Goal: Communication & Community: Share content

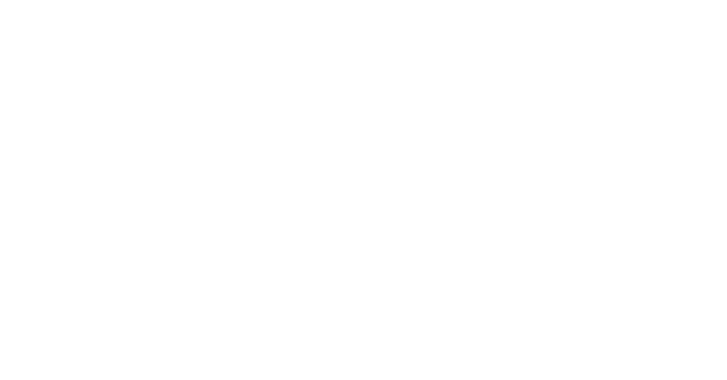
select select
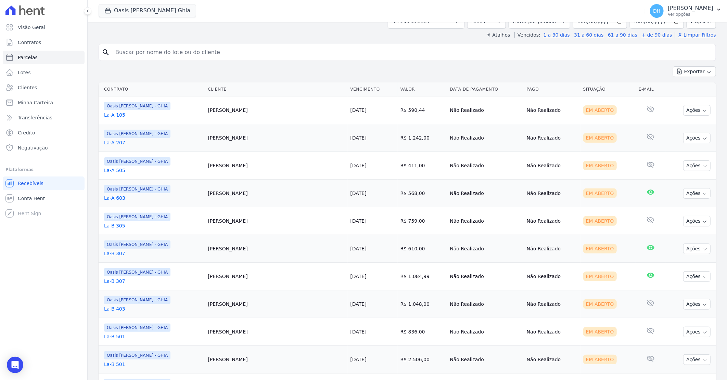
scroll to position [76, 0]
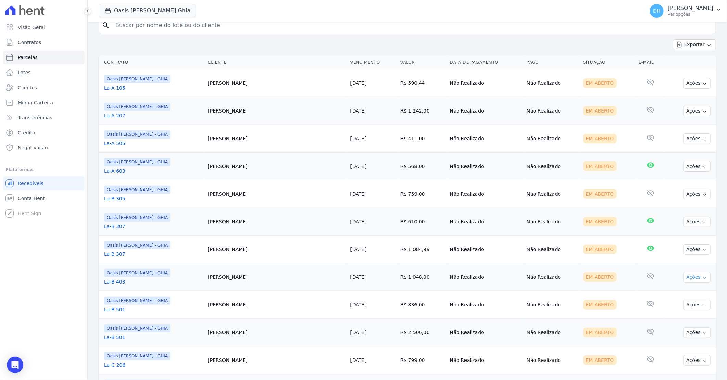
click at [684, 275] on button "Ações" at bounding box center [696, 277] width 27 height 11
click at [668, 320] on link "Enviar whatsapp" at bounding box center [694, 318] width 66 height 13
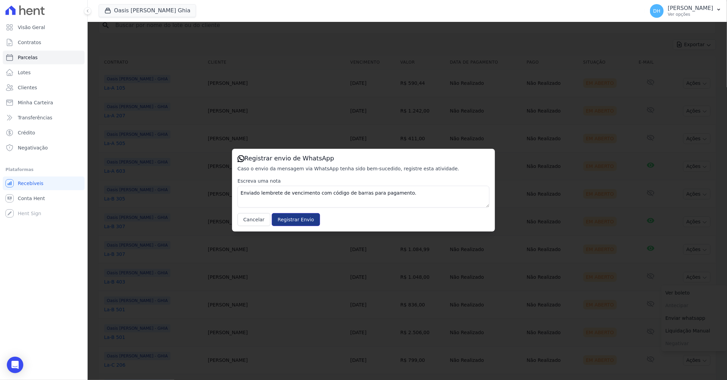
click at [303, 217] on input "Registrar Envio" at bounding box center [296, 219] width 48 height 13
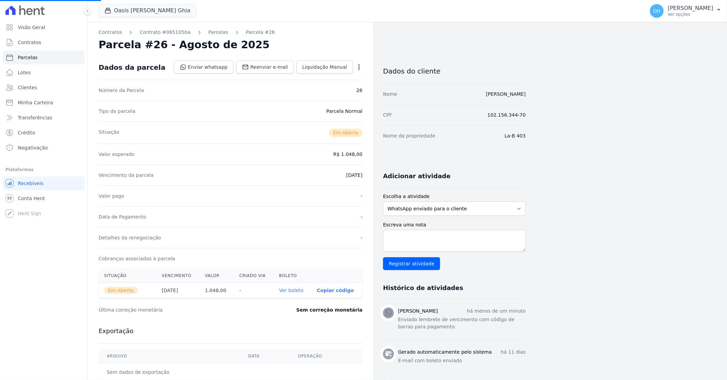
select select
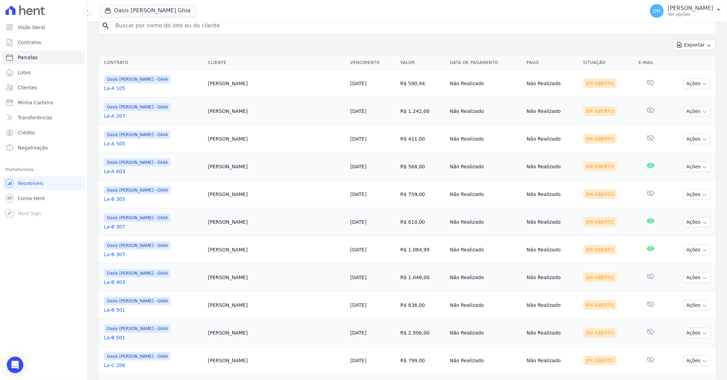
scroll to position [76, 0]
click at [684, 304] on button "Ações" at bounding box center [696, 305] width 27 height 11
click at [676, 347] on link "Enviar whatsapp" at bounding box center [694, 346] width 66 height 13
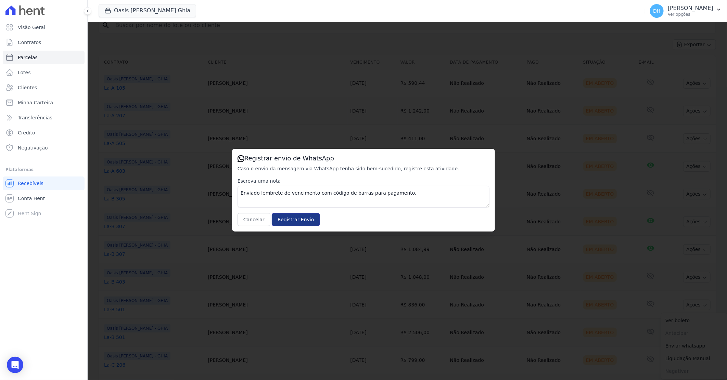
click at [286, 221] on input "Registrar Envio" at bounding box center [296, 219] width 48 height 13
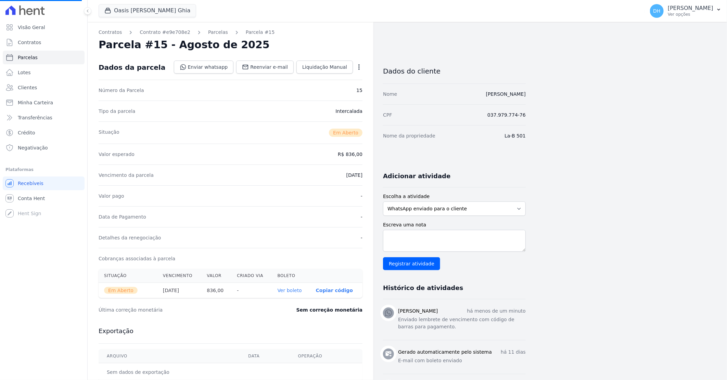
select select
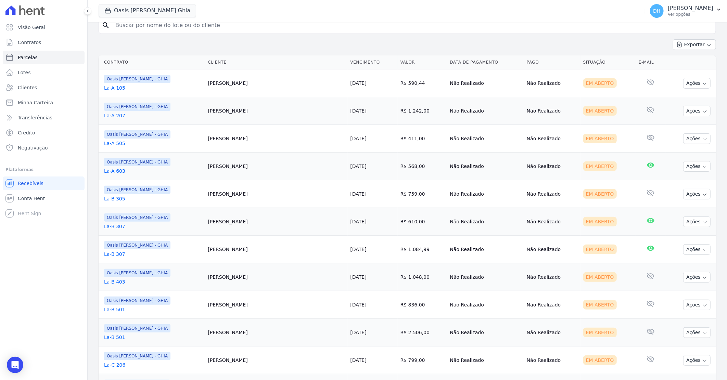
scroll to position [114, 0]
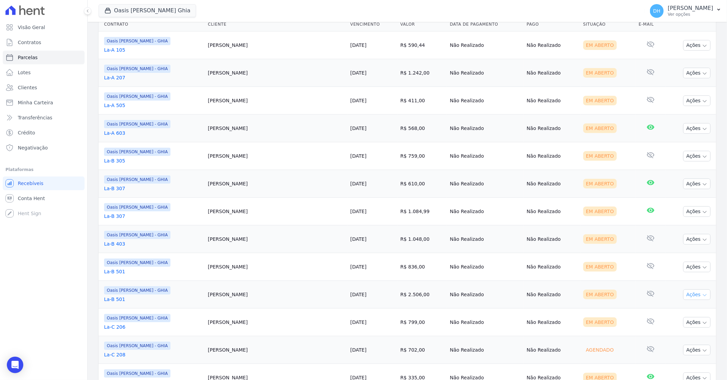
click at [688, 293] on button "Ações" at bounding box center [696, 295] width 27 height 11
click at [676, 334] on link "Enviar whatsapp" at bounding box center [694, 336] width 66 height 13
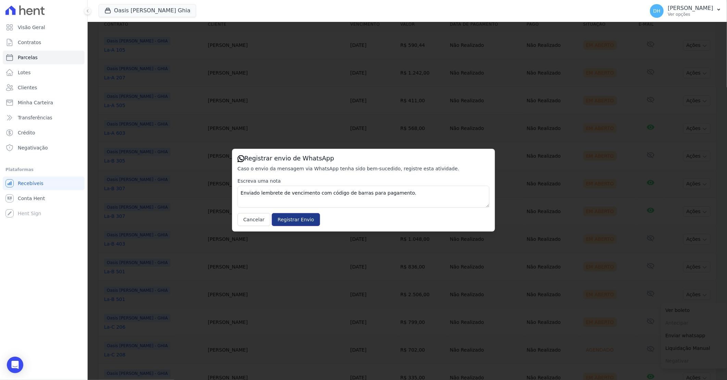
click at [298, 221] on input "Registrar Envio" at bounding box center [296, 219] width 48 height 13
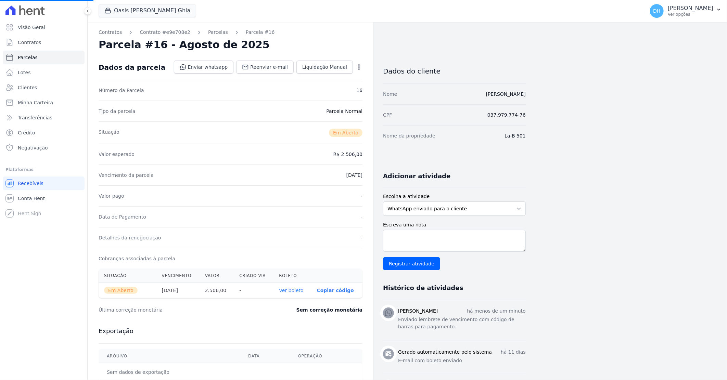
select select
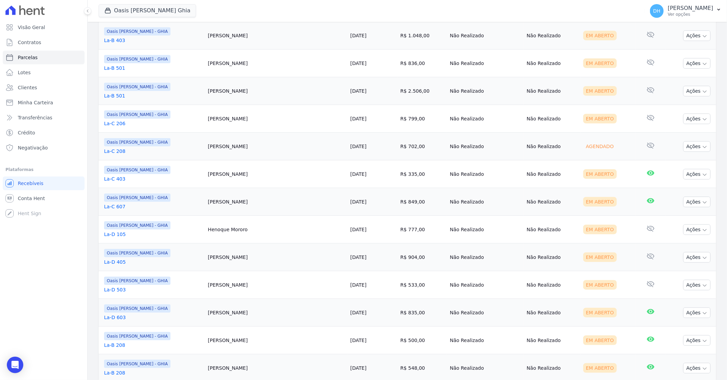
scroll to position [342, 0]
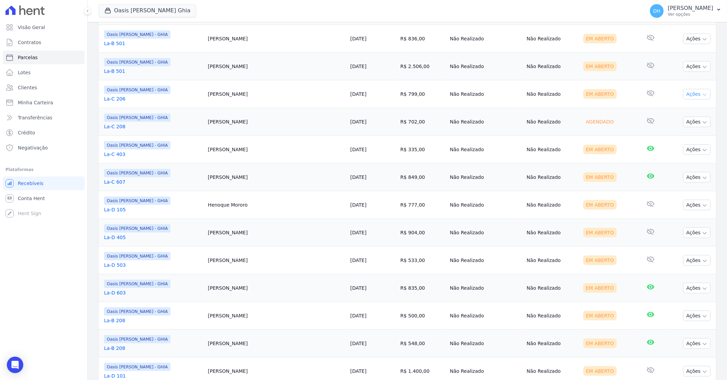
click at [686, 94] on button "Ações" at bounding box center [696, 94] width 27 height 11
click at [674, 141] on link "Enviar whatsapp" at bounding box center [694, 135] width 66 height 13
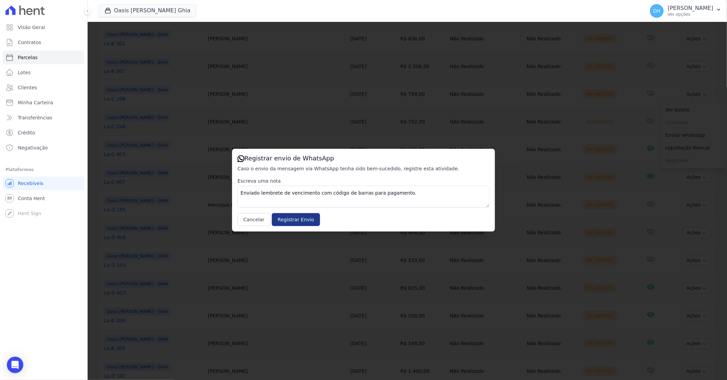
click at [294, 219] on input "Registrar Envio" at bounding box center [296, 219] width 48 height 13
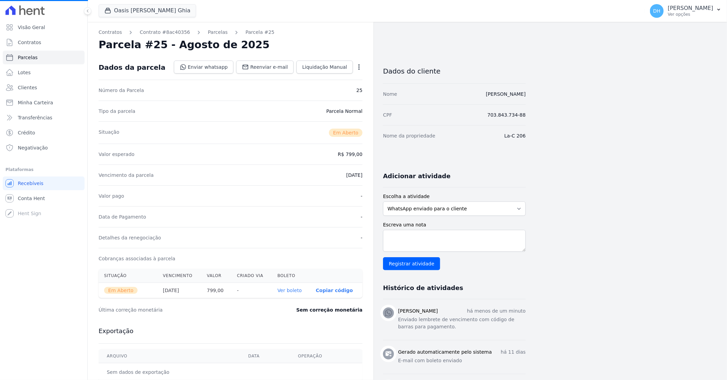
select select
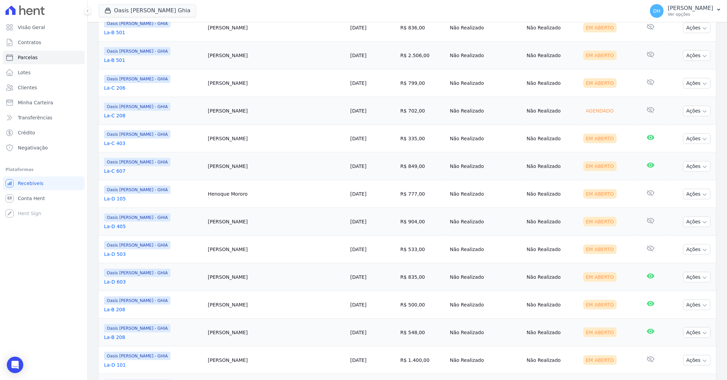
scroll to position [342, 0]
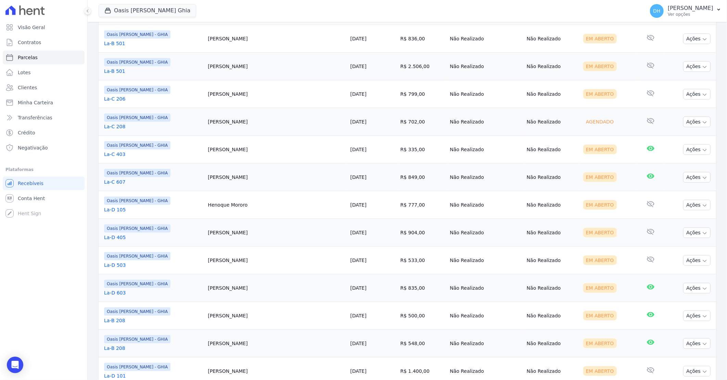
click at [121, 126] on link "La-C 208" at bounding box center [153, 126] width 98 height 7
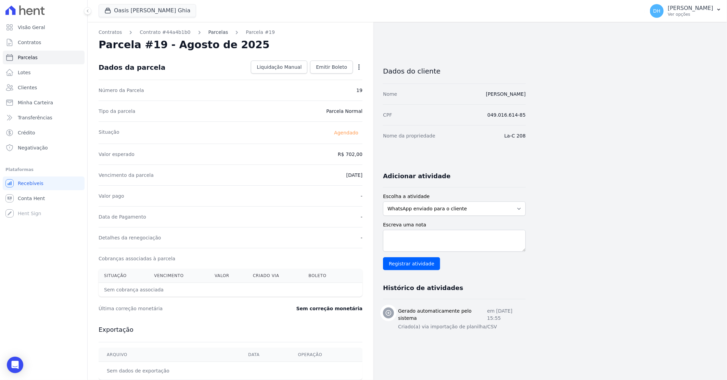
click at [211, 35] on link "Parcelas" at bounding box center [218, 32] width 20 height 7
select select
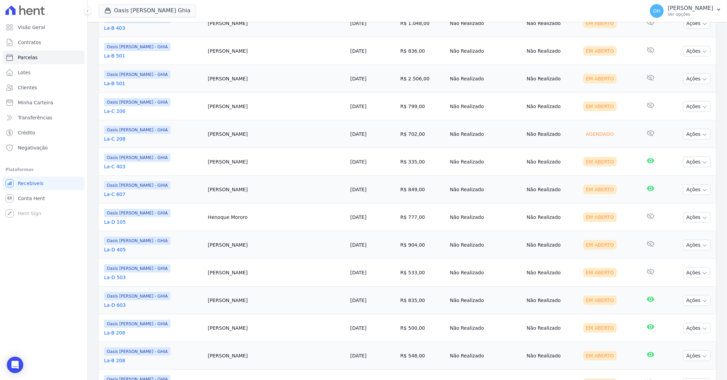
scroll to position [342, 0]
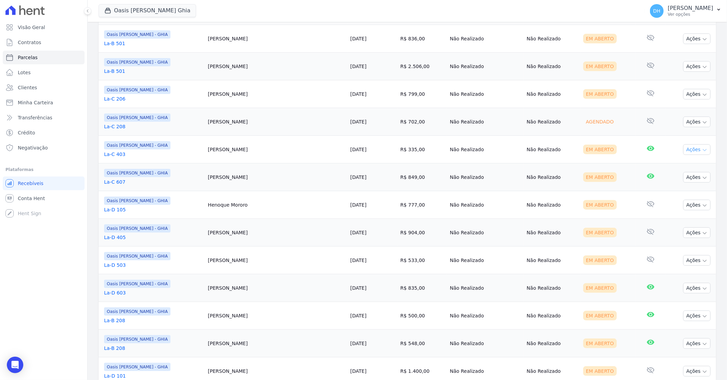
click at [692, 150] on button "Ações" at bounding box center [696, 149] width 27 height 11
click at [680, 188] on link "Enviar whatsapp" at bounding box center [694, 190] width 66 height 13
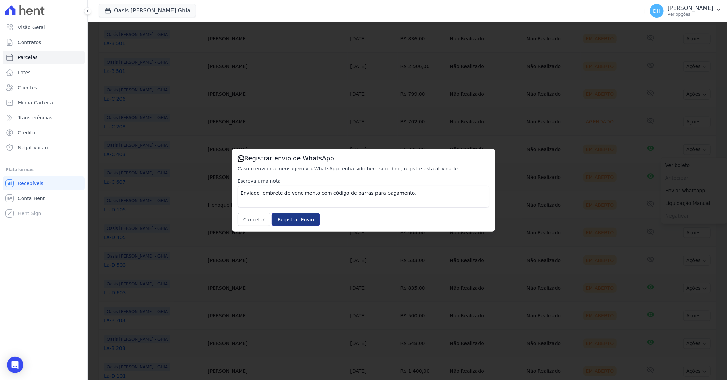
click at [289, 221] on input "Registrar Envio" at bounding box center [296, 219] width 48 height 13
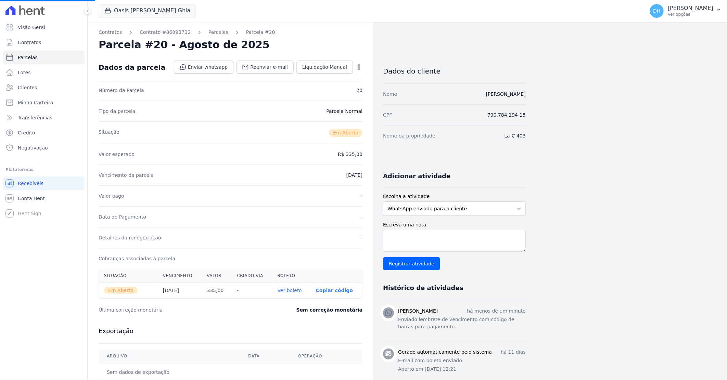
select select
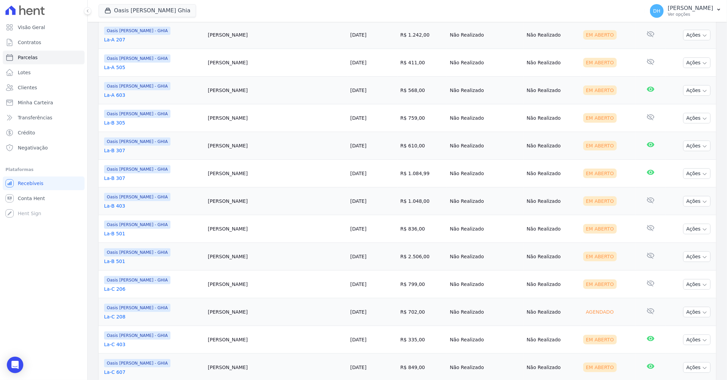
scroll to position [190, 0]
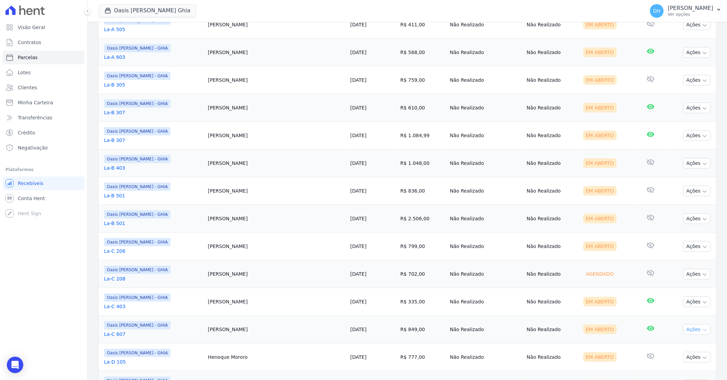
click at [702, 331] on icon "button" at bounding box center [704, 330] width 5 height 5
click at [676, 371] on link "Enviar whatsapp" at bounding box center [694, 370] width 66 height 13
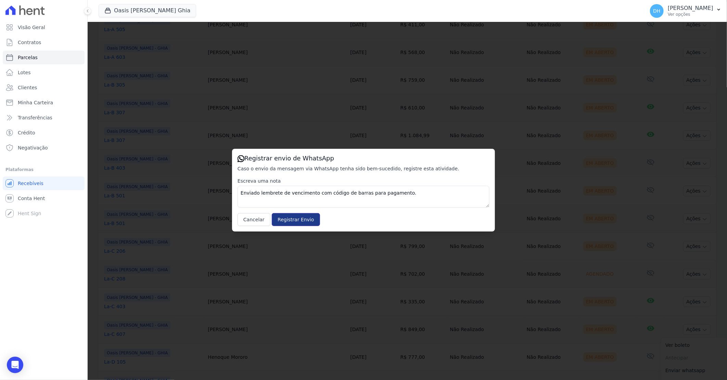
click at [283, 216] on input "Registrar Envio" at bounding box center [296, 219] width 48 height 13
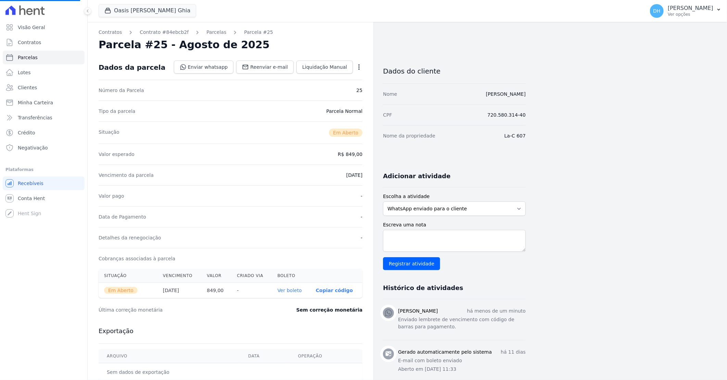
select select
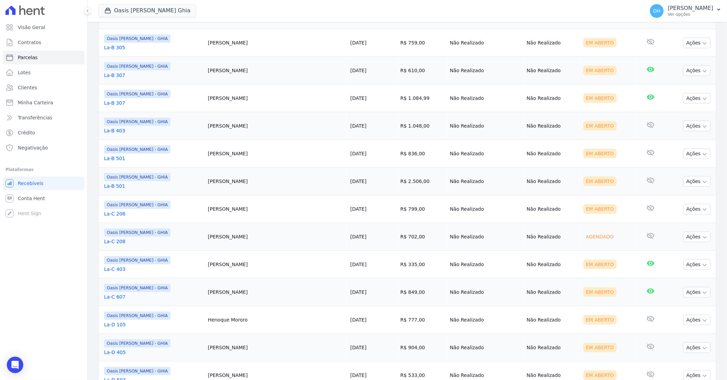
scroll to position [228, 0]
click at [694, 320] on button "Ações" at bounding box center [696, 319] width 27 height 11
click at [688, 359] on link "Enviar whatsapp" at bounding box center [694, 360] width 66 height 13
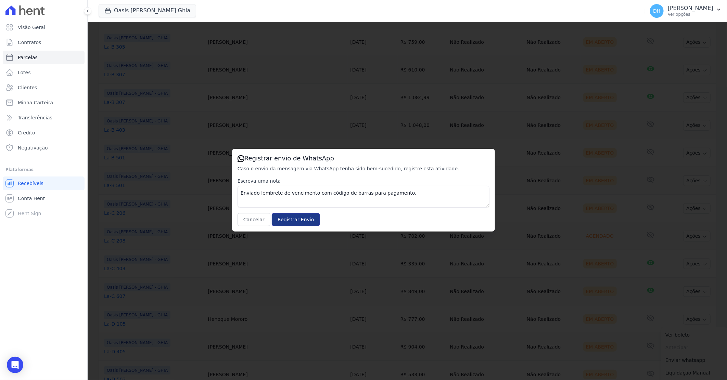
click at [289, 222] on input "Registrar Envio" at bounding box center [296, 219] width 48 height 13
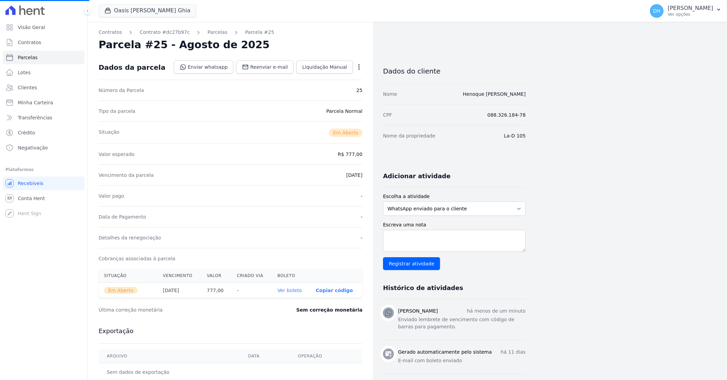
select select
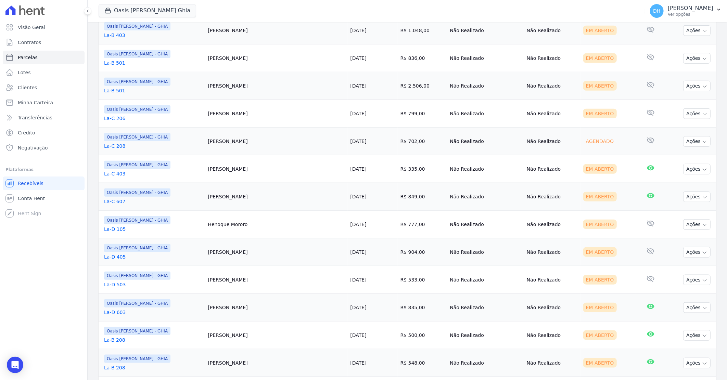
scroll to position [342, 0]
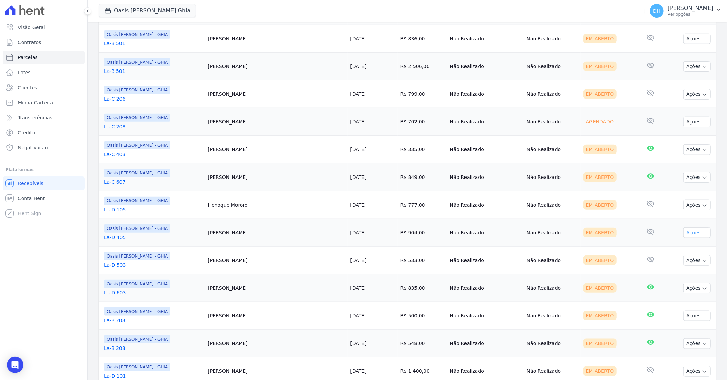
click at [695, 230] on button "Ações" at bounding box center [696, 233] width 27 height 11
click at [678, 275] on link "Enviar whatsapp" at bounding box center [694, 274] width 66 height 13
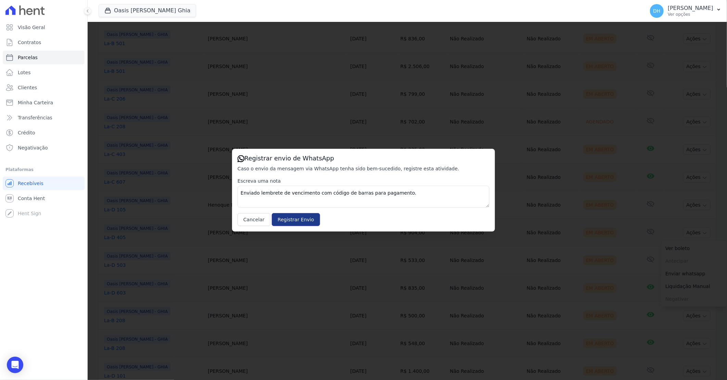
click at [289, 218] on input "Registrar Envio" at bounding box center [296, 219] width 48 height 13
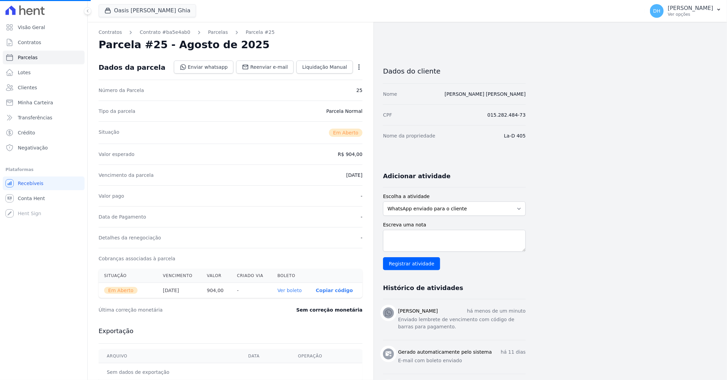
select select
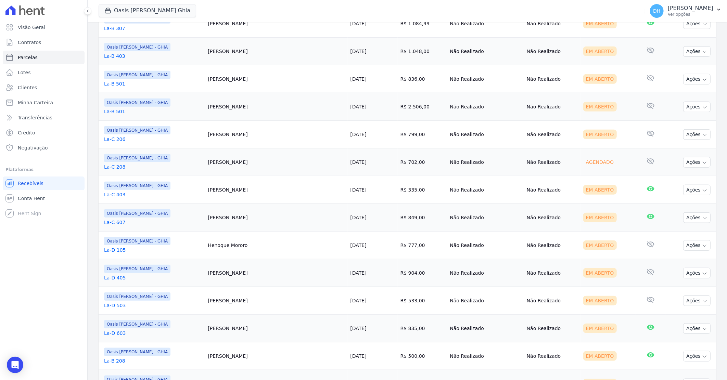
scroll to position [304, 0]
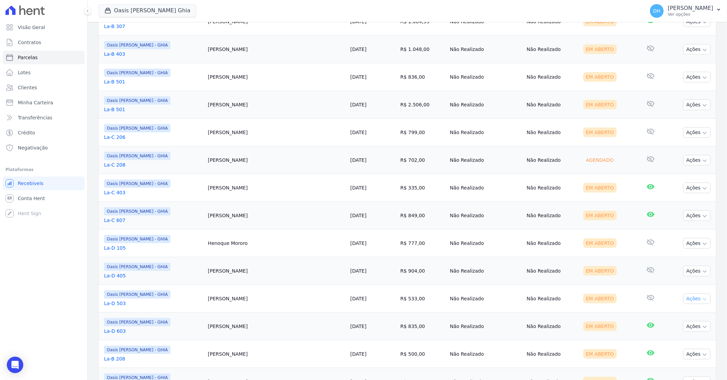
click at [690, 297] on button "Ações" at bounding box center [696, 299] width 27 height 11
click at [668, 341] on link "Enviar whatsapp" at bounding box center [694, 340] width 66 height 13
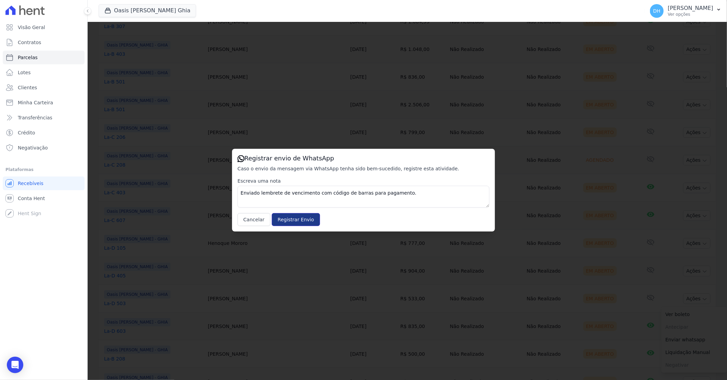
click at [302, 224] on input "Registrar Envio" at bounding box center [296, 219] width 48 height 13
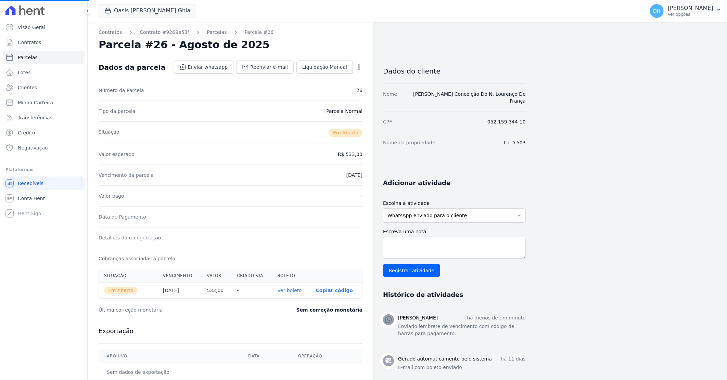
select select
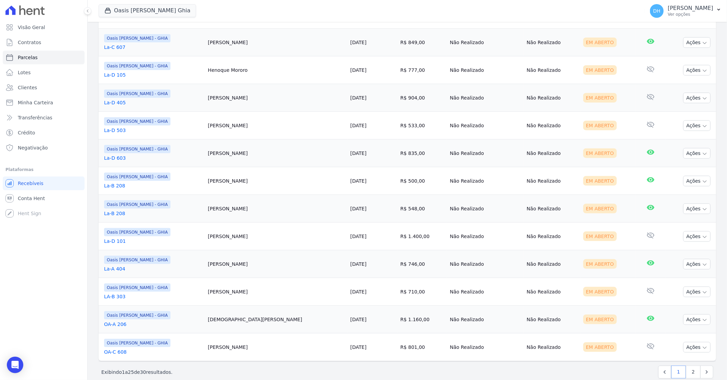
scroll to position [489, 0]
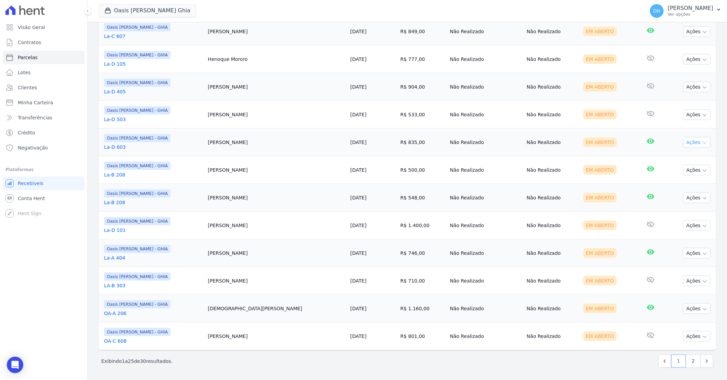
click at [684, 141] on button "Ações" at bounding box center [696, 142] width 27 height 11
click at [679, 180] on link "Enviar whatsapp" at bounding box center [694, 183] width 66 height 13
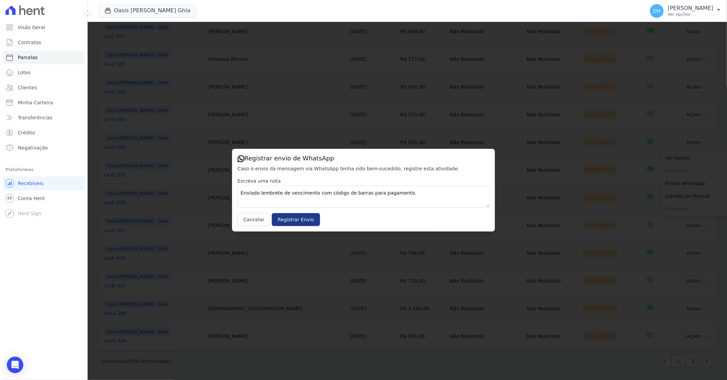
click at [281, 220] on input "Registrar Envio" at bounding box center [296, 219] width 48 height 13
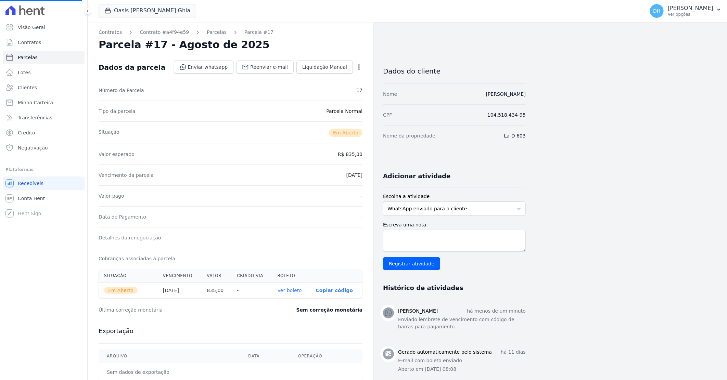
select select
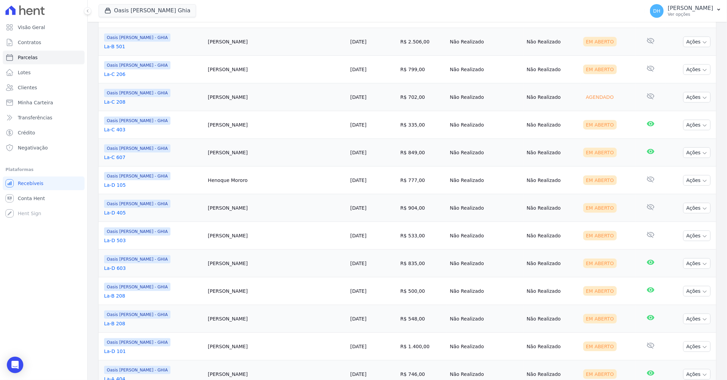
scroll to position [380, 0]
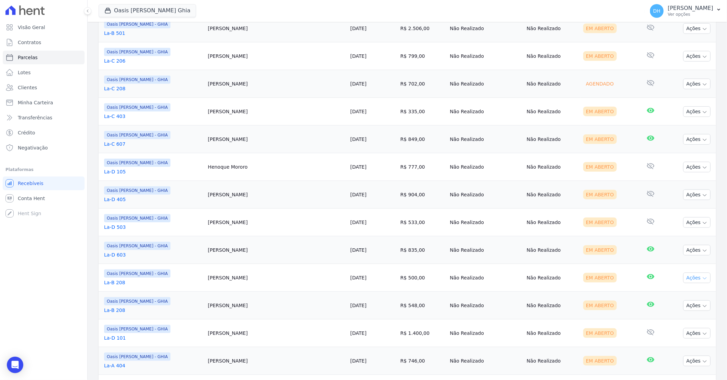
click at [694, 279] on button "Ações" at bounding box center [696, 278] width 27 height 11
click at [679, 319] on link "Enviar whatsapp" at bounding box center [694, 319] width 66 height 13
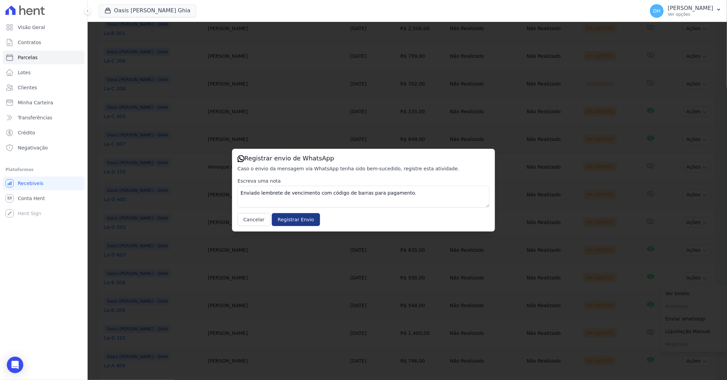
click at [293, 217] on input "Registrar Envio" at bounding box center [296, 219] width 48 height 13
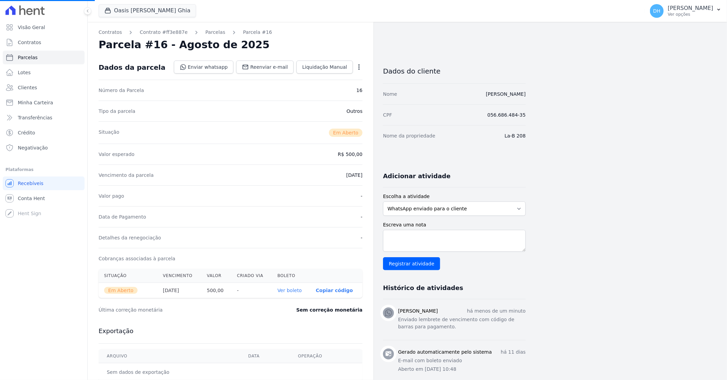
select select
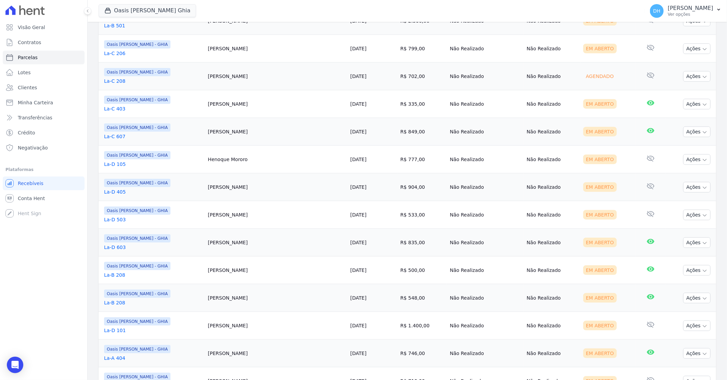
scroll to position [418, 0]
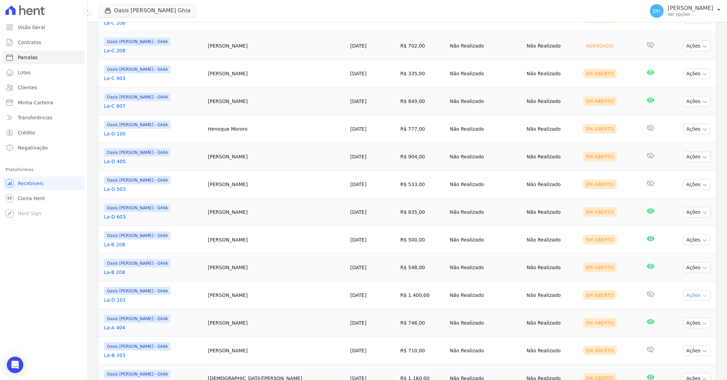
click at [686, 293] on button "Ações" at bounding box center [696, 295] width 27 height 11
click at [669, 337] on link "Enviar whatsapp" at bounding box center [694, 336] width 66 height 13
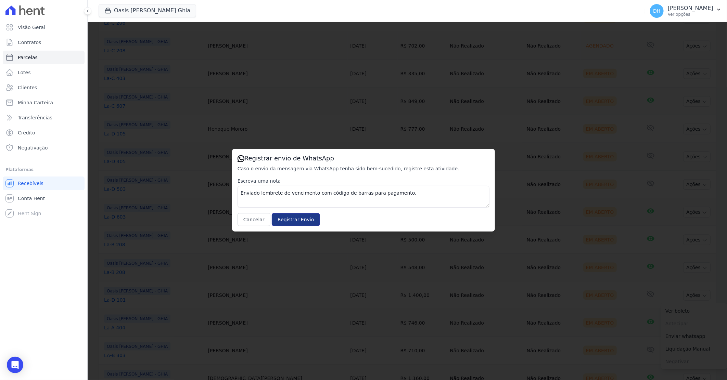
click at [280, 216] on input "Registrar Envio" at bounding box center [296, 219] width 48 height 13
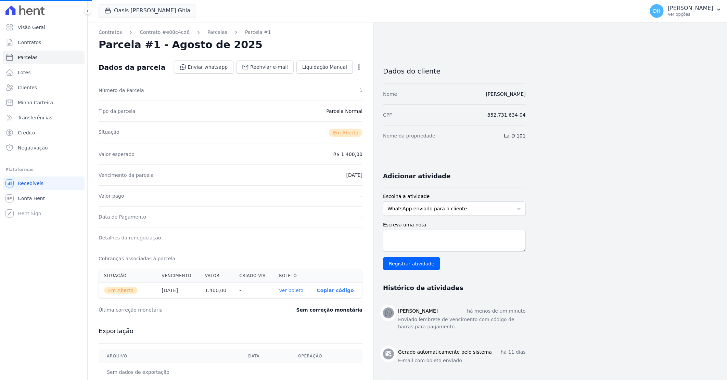
select select
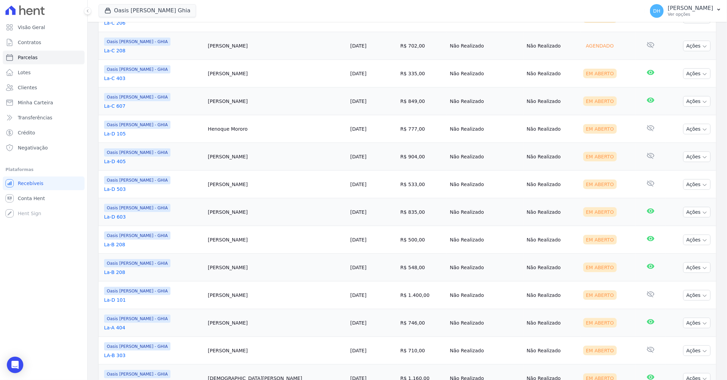
scroll to position [456, 0]
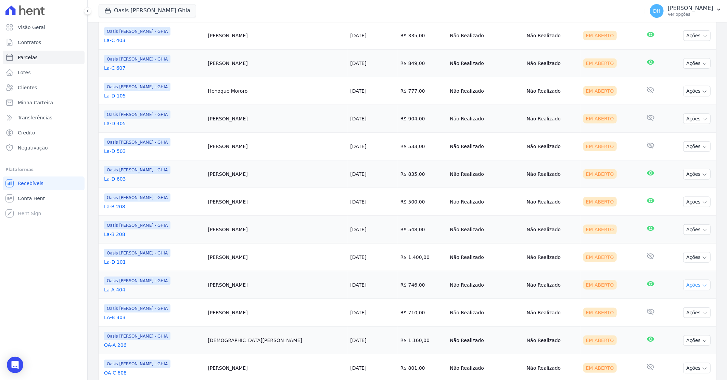
click at [689, 286] on button "Ações" at bounding box center [696, 285] width 27 height 11
click at [667, 327] on link "Enviar whatsapp" at bounding box center [694, 326] width 66 height 13
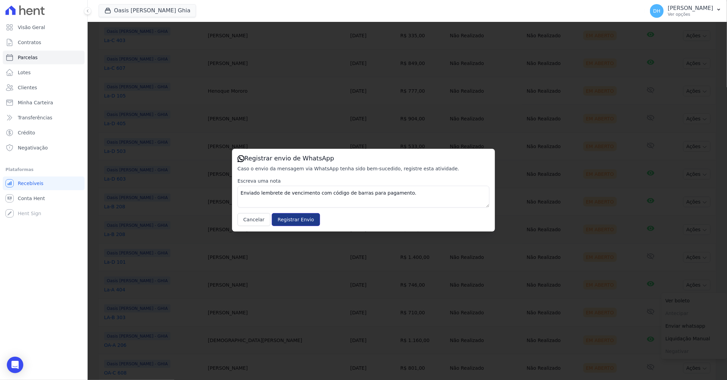
click at [306, 221] on input "Registrar Envio" at bounding box center [296, 219] width 48 height 13
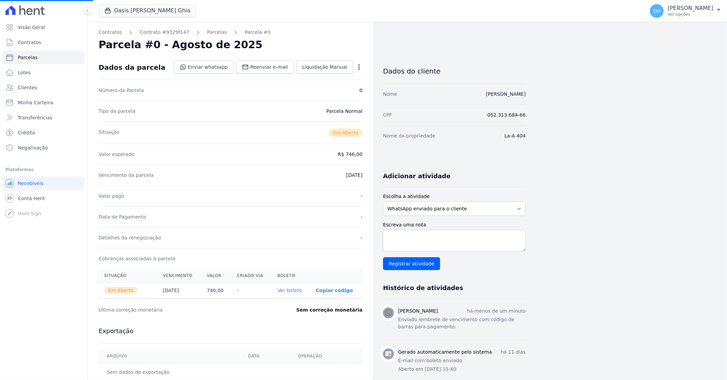
select select
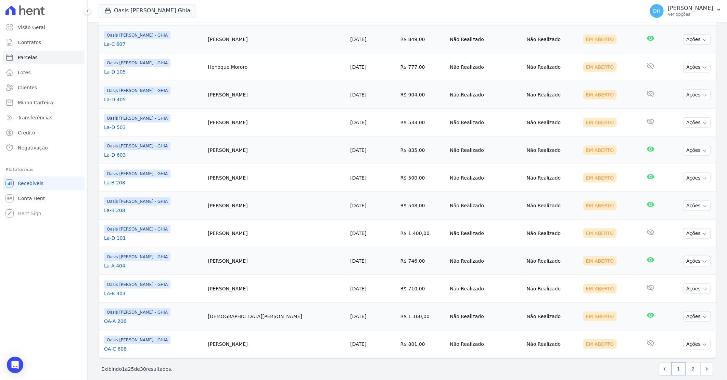
scroll to position [489, 0]
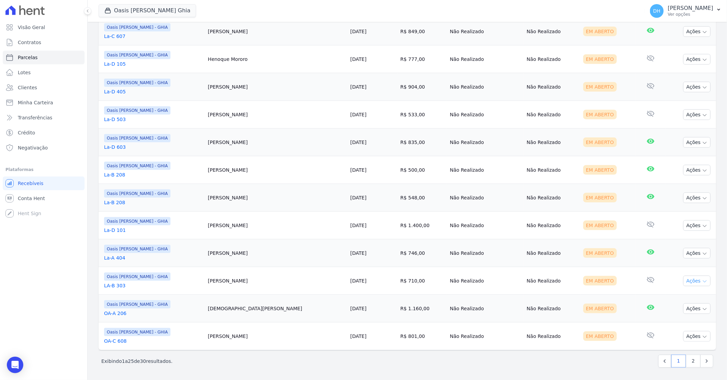
click at [684, 281] on button "Ações" at bounding box center [696, 281] width 27 height 11
click at [667, 322] on link "Enviar whatsapp" at bounding box center [694, 322] width 66 height 13
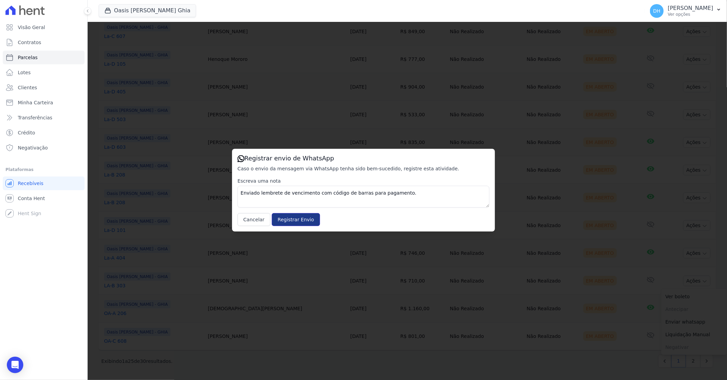
click at [285, 220] on input "Registrar Envio" at bounding box center [296, 219] width 48 height 13
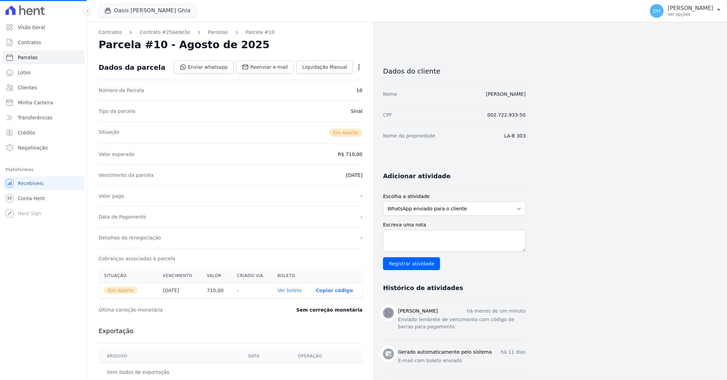
select select
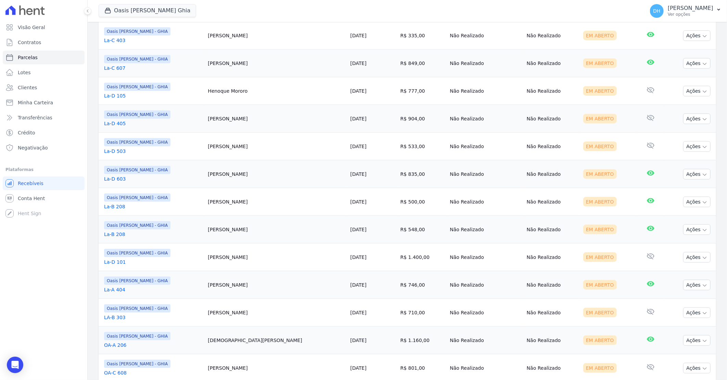
scroll to position [489, 0]
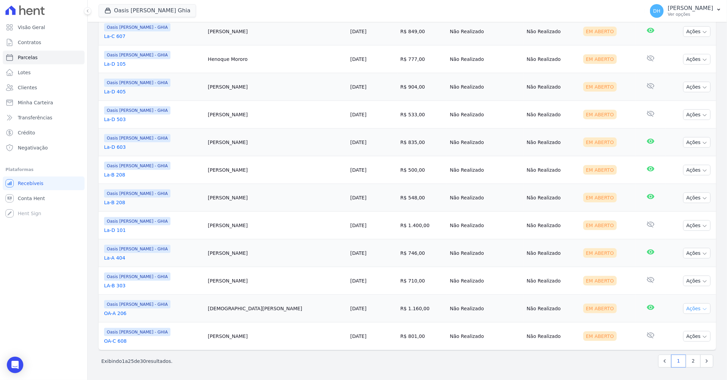
click at [689, 309] on button "Ações" at bounding box center [696, 309] width 27 height 11
click at [673, 343] on span "Antecipar Antecipação não disponível" at bounding box center [694, 336] width 66 height 13
click at [672, 346] on link "Enviar whatsapp" at bounding box center [694, 349] width 66 height 13
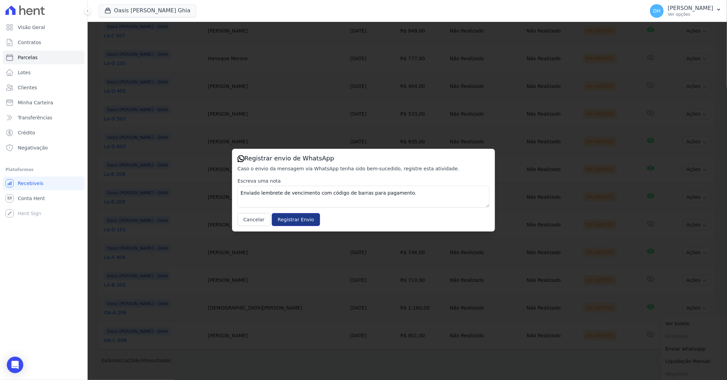
click at [293, 218] on input "Registrar Envio" at bounding box center [296, 219] width 48 height 13
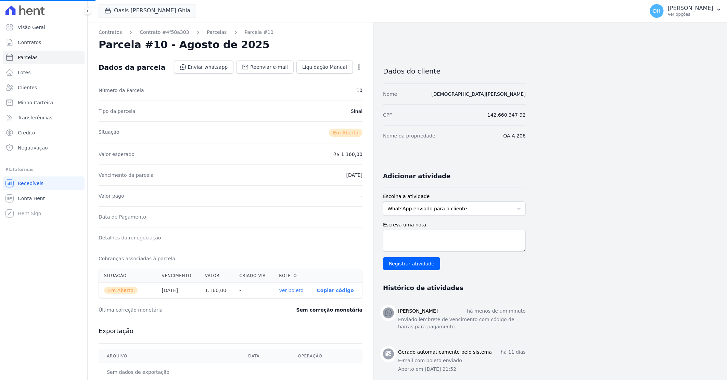
select select
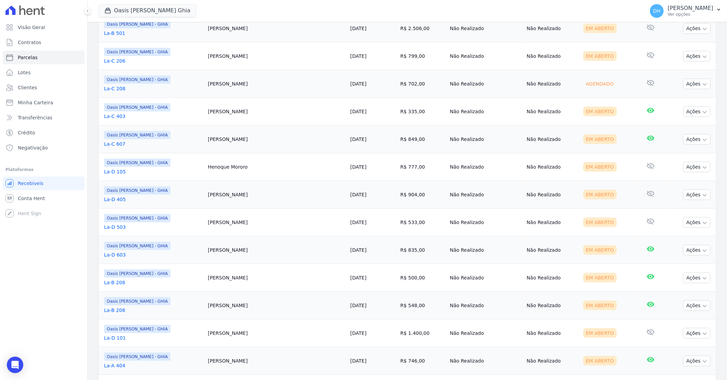
scroll to position [489, 0]
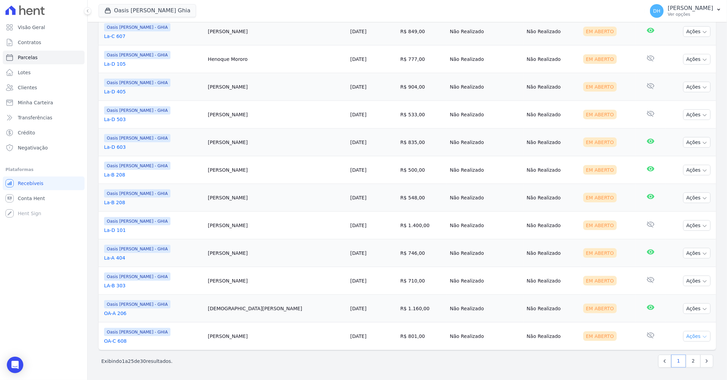
click at [702, 335] on icon "button" at bounding box center [704, 336] width 5 height 5
click at [669, 378] on link "Enviar whatsapp" at bounding box center [694, 377] width 66 height 13
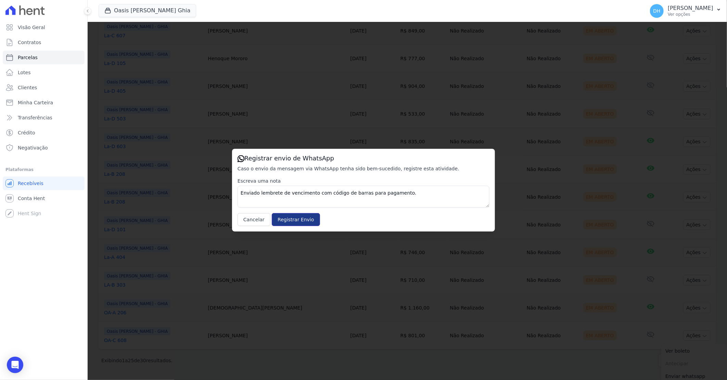
click at [285, 217] on input "Registrar Envio" at bounding box center [296, 219] width 48 height 13
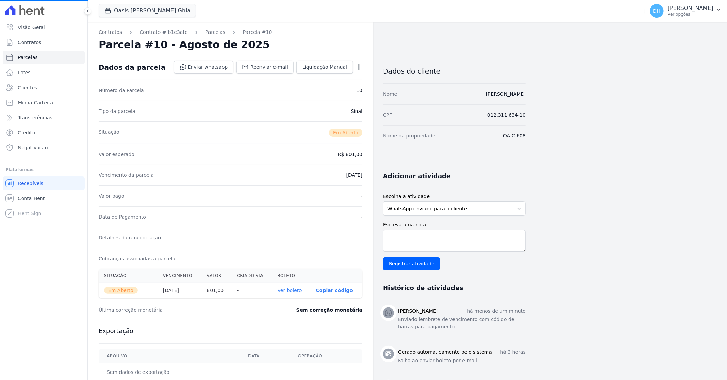
select select
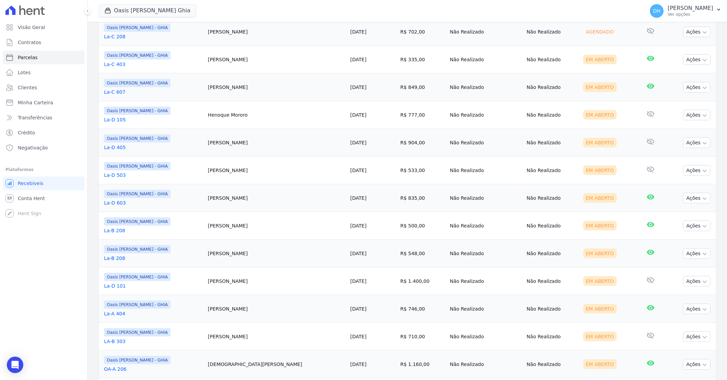
scroll to position [489, 0]
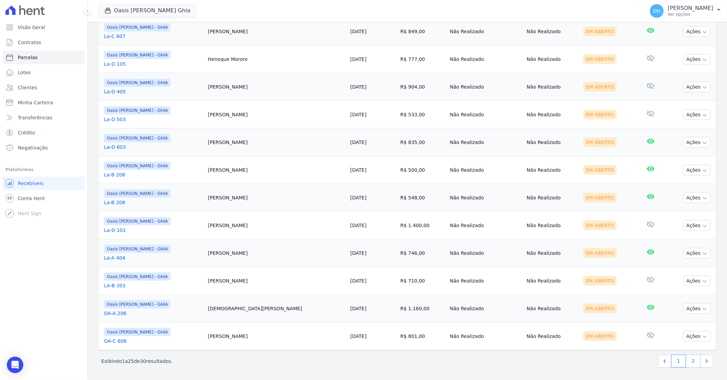
click at [689, 363] on link "2" at bounding box center [693, 361] width 15 height 13
select select
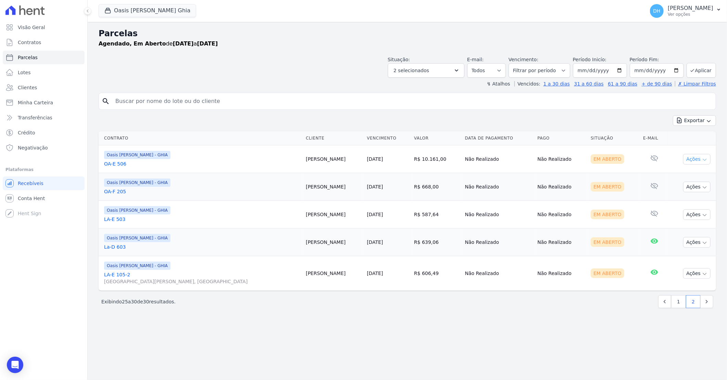
click at [696, 162] on button "Ações" at bounding box center [696, 159] width 27 height 11
click at [683, 199] on link "Enviar whatsapp" at bounding box center [694, 200] width 66 height 13
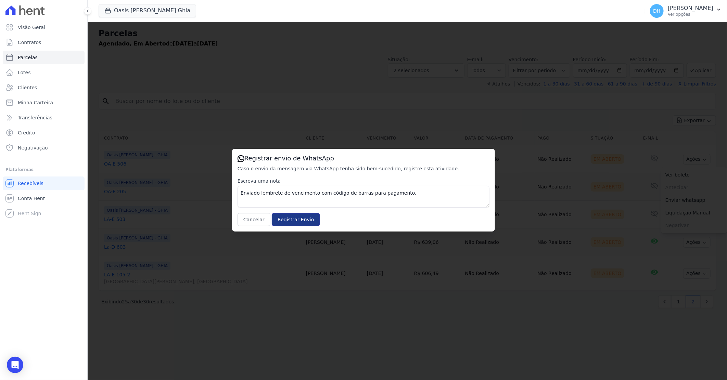
click at [292, 222] on input "Registrar Envio" at bounding box center [296, 219] width 48 height 13
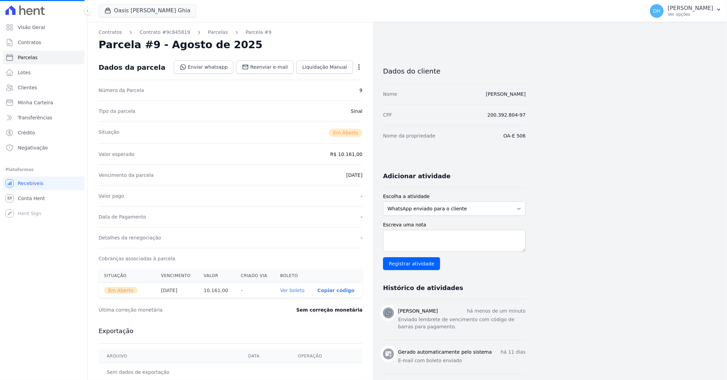
select select
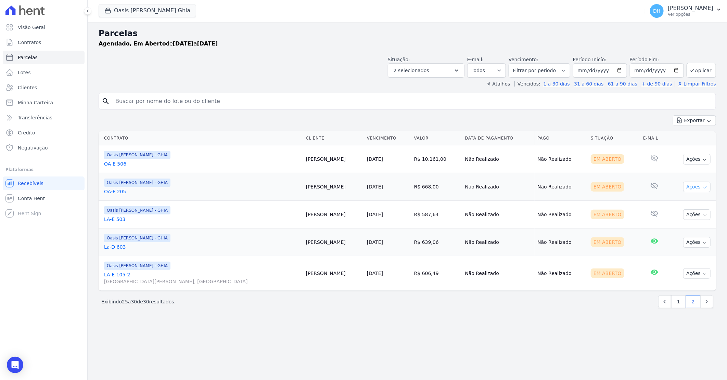
click at [687, 188] on button "Ações" at bounding box center [696, 187] width 27 height 11
click at [670, 228] on link "Enviar whatsapp" at bounding box center [694, 228] width 66 height 13
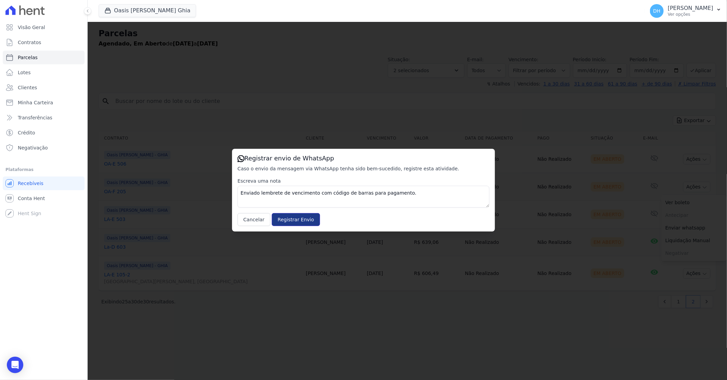
click at [280, 219] on input "Registrar Envio" at bounding box center [296, 219] width 48 height 13
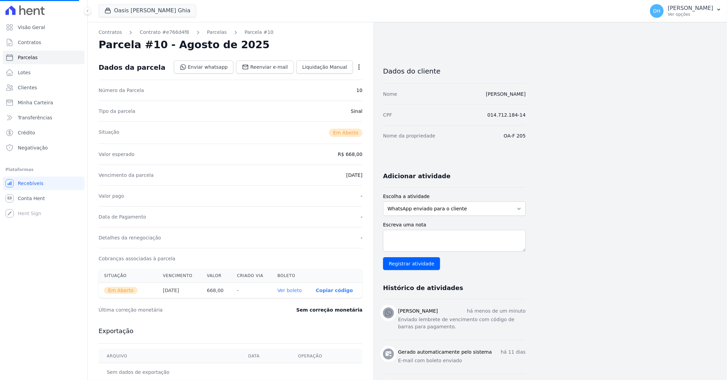
select select
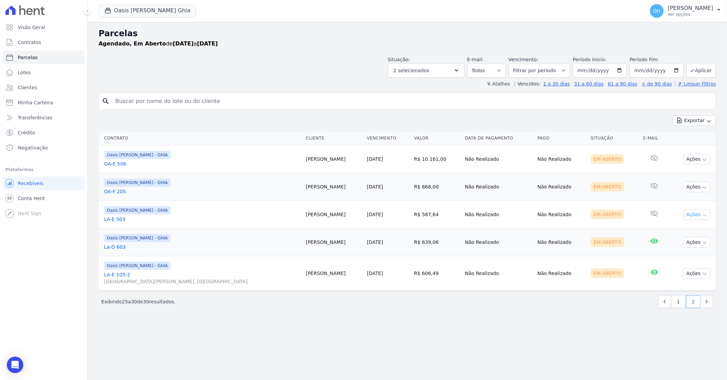
click at [692, 216] on button "Ações" at bounding box center [696, 214] width 27 height 11
click at [681, 255] on link "Enviar whatsapp" at bounding box center [694, 255] width 66 height 13
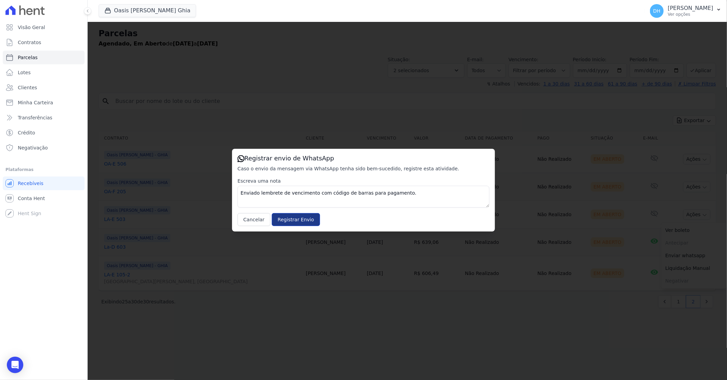
click at [286, 225] on div "Registrar envio de WhatsApp Caso o envio da mensagem via WhatsApp tenha sido be…" at bounding box center [363, 190] width 263 height 83
click at [285, 221] on input "Registrar Envio" at bounding box center [296, 219] width 48 height 13
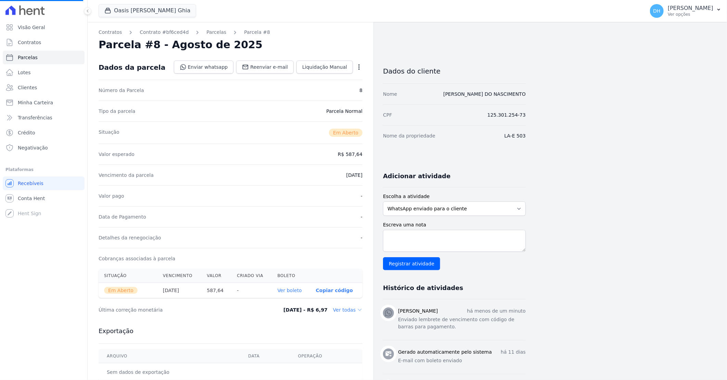
select select
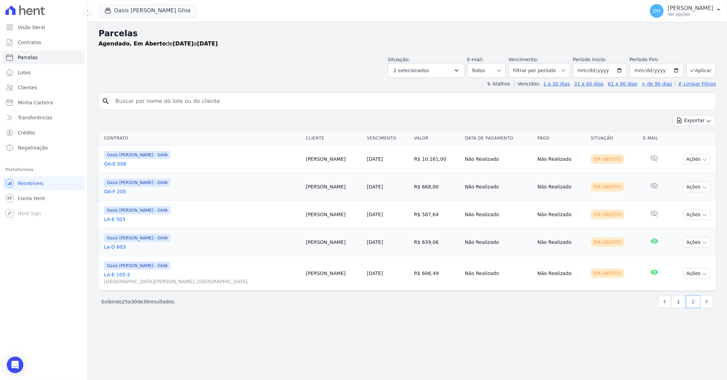
click at [692, 248] on td "Ações Ver boleto Antecipar Antecipação não disponível Enviar whatsapp Registrar…" at bounding box center [692, 243] width 48 height 28
click at [696, 242] on button "Ações" at bounding box center [696, 242] width 27 height 11
click at [676, 285] on link "Enviar whatsapp" at bounding box center [694, 283] width 66 height 13
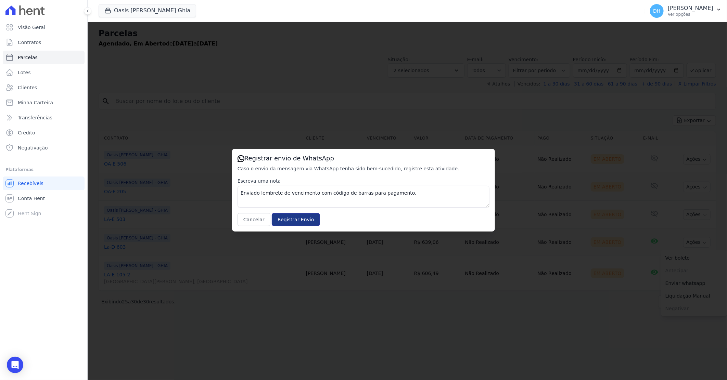
click at [296, 216] on input "Registrar Envio" at bounding box center [296, 219] width 48 height 13
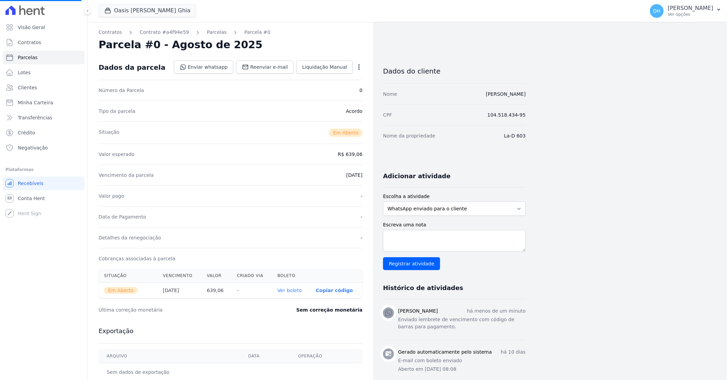
select select
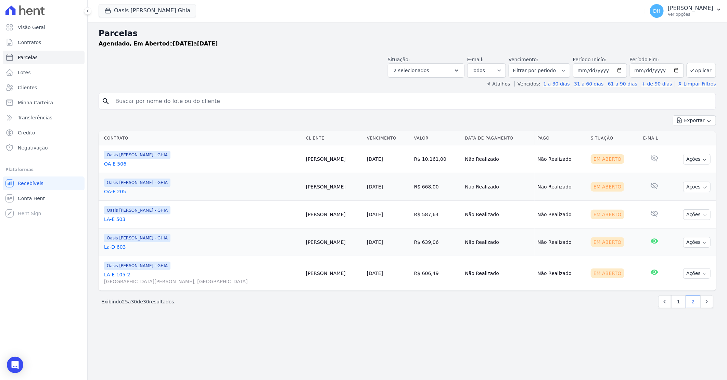
click at [561, 311] on div "‹ Anterior Exibindo 25 a 30 de 30 resultados. 1 2" at bounding box center [407, 302] width 617 height 22
click at [701, 277] on button "Ações" at bounding box center [696, 273] width 27 height 11
click at [680, 313] on link "Enviar whatsapp" at bounding box center [694, 314] width 66 height 13
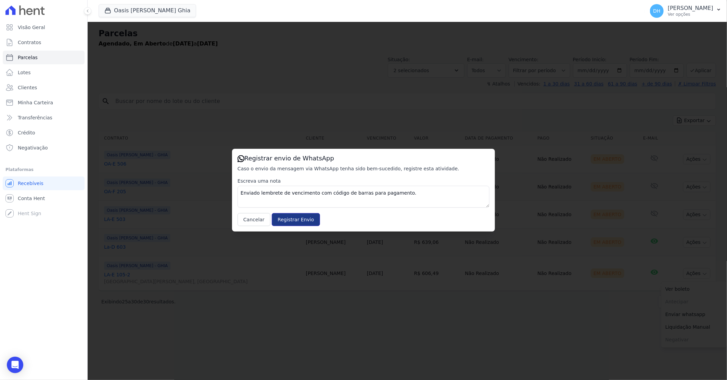
click at [286, 219] on input "Registrar Envio" at bounding box center [296, 219] width 48 height 13
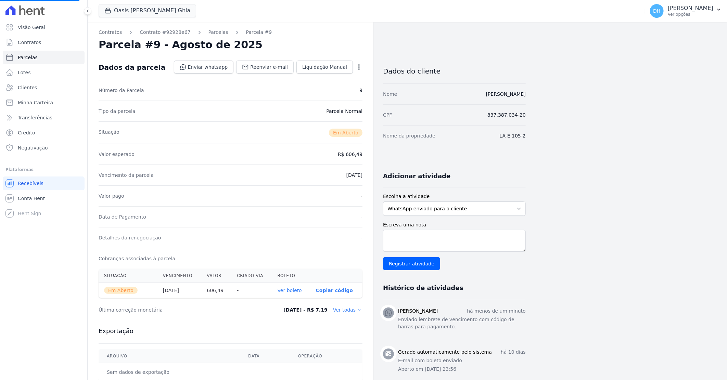
select select
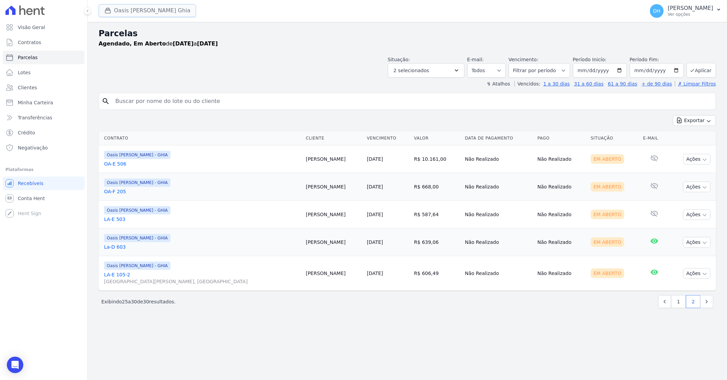
click at [133, 11] on button "Oasis Celina Guimaraes Ghia" at bounding box center [148, 10] width 98 height 13
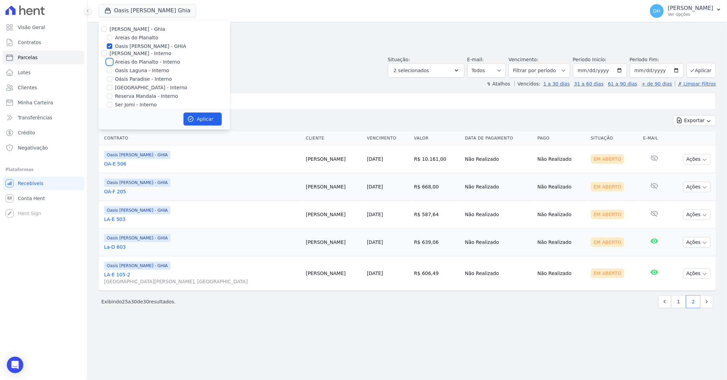
click at [108, 62] on input "Areias do Planalto - Interno" at bounding box center [109, 61] width 5 height 5
checkbox input "true"
click at [109, 45] on input "Oasis [PERSON_NAME] - GHIA" at bounding box center [109, 45] width 5 height 5
checkbox input "false"
click at [194, 120] on button "Aplicar" at bounding box center [202, 119] width 38 height 13
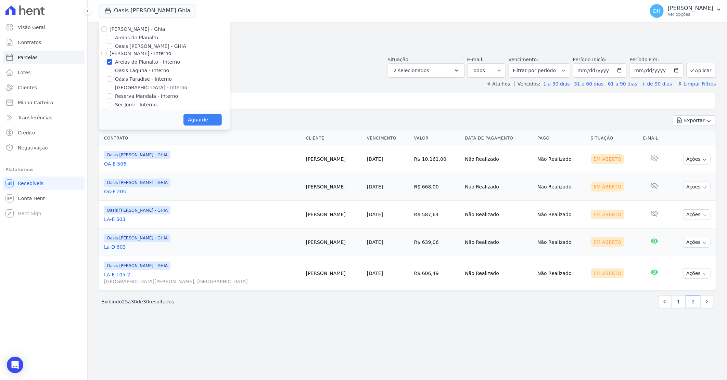
select select
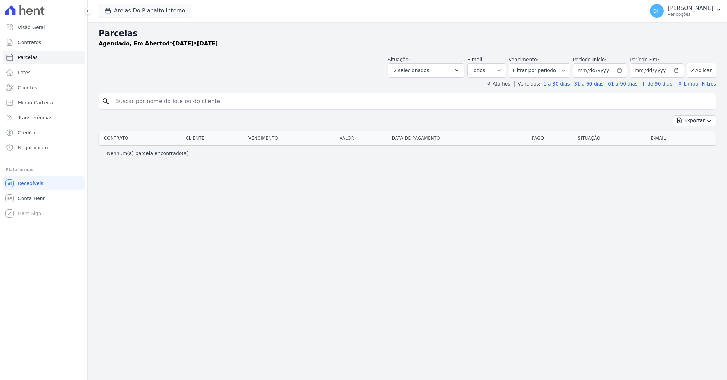
select select
click at [139, 12] on button "Areias Do Planalto Interno" at bounding box center [145, 10] width 93 height 13
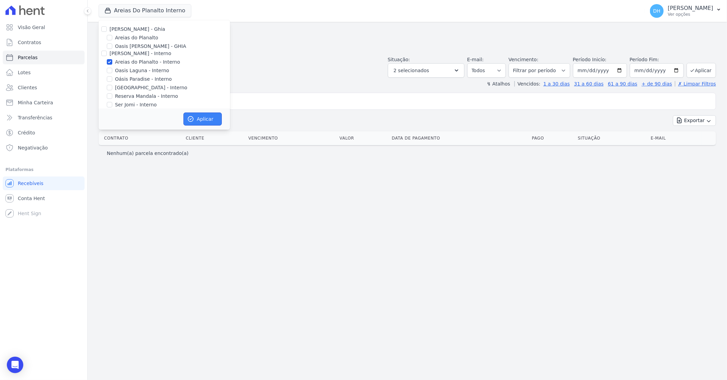
click at [200, 120] on button "Aplicar" at bounding box center [202, 119] width 38 height 13
select select
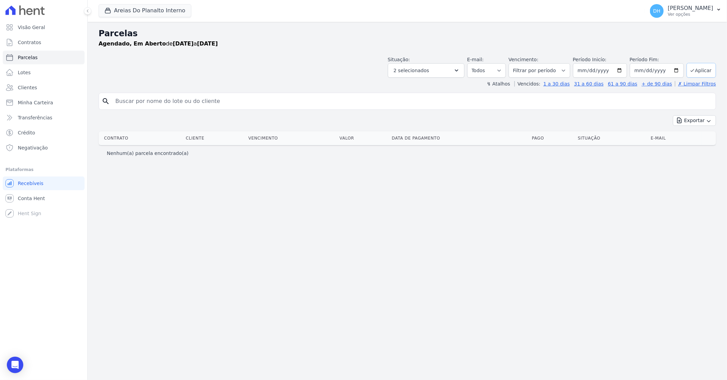
click at [710, 72] on button "Aplicar" at bounding box center [700, 70] width 29 height 15
select select
click at [150, 10] on button "Areias Do Planalto Interno" at bounding box center [145, 10] width 93 height 13
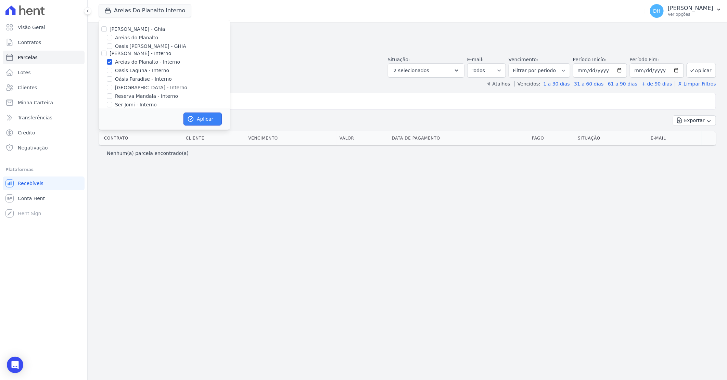
click at [209, 124] on button "Aplicar" at bounding box center [202, 119] width 38 height 13
select select
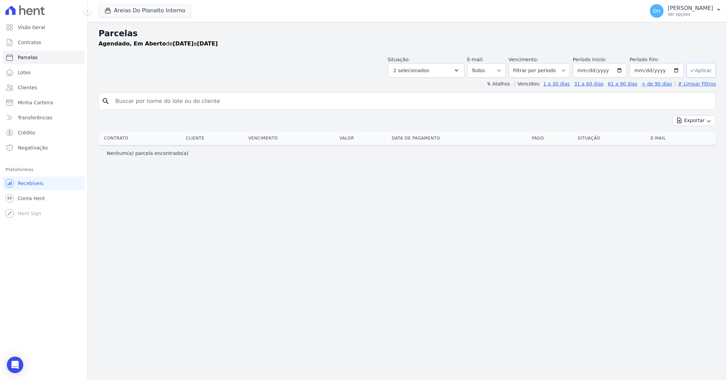
click at [695, 73] on icon "submit" at bounding box center [692, 70] width 5 height 5
select select
click at [146, 10] on button "Areias Do Planalto Interno" at bounding box center [145, 10] width 93 height 13
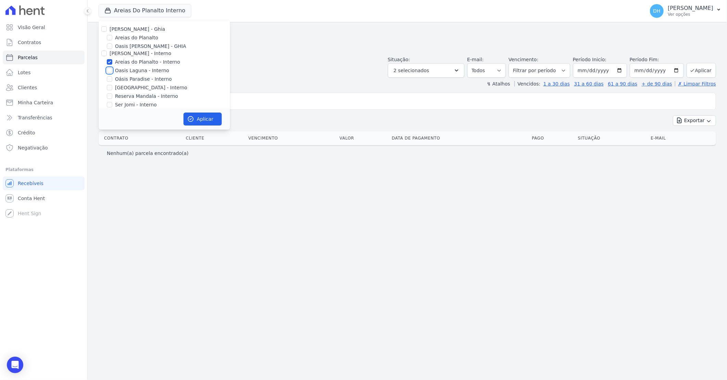
click at [107, 71] on input "Oasis Laguna - Interno" at bounding box center [109, 70] width 5 height 5
checkbox input "true"
click at [110, 62] on input "Areias do Planalto - Interno" at bounding box center [109, 61] width 5 height 5
checkbox input "false"
click at [206, 114] on button "Aplicar" at bounding box center [202, 119] width 38 height 13
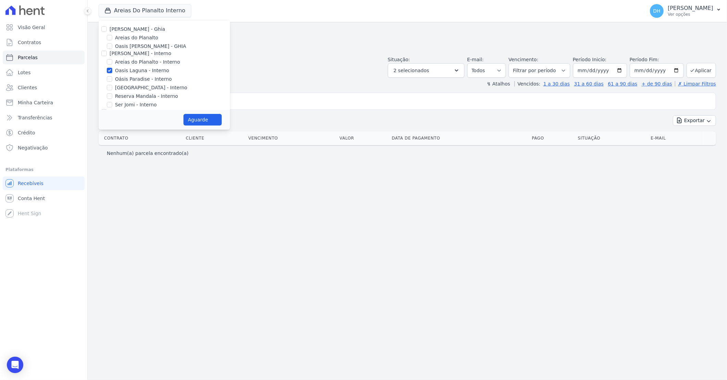
select select
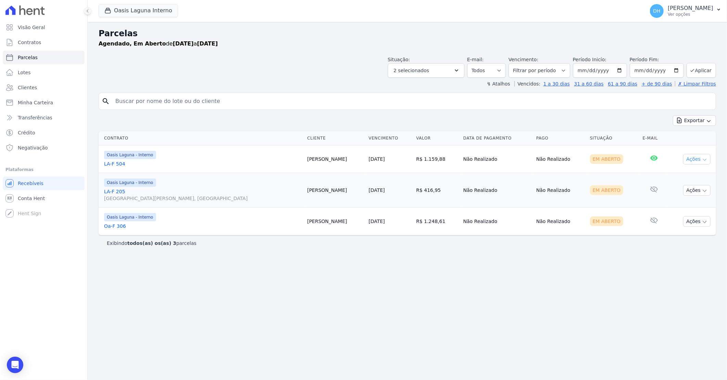
click at [690, 156] on button "Ações" at bounding box center [696, 159] width 27 height 11
click at [675, 201] on link "Enviar whatsapp" at bounding box center [694, 200] width 66 height 13
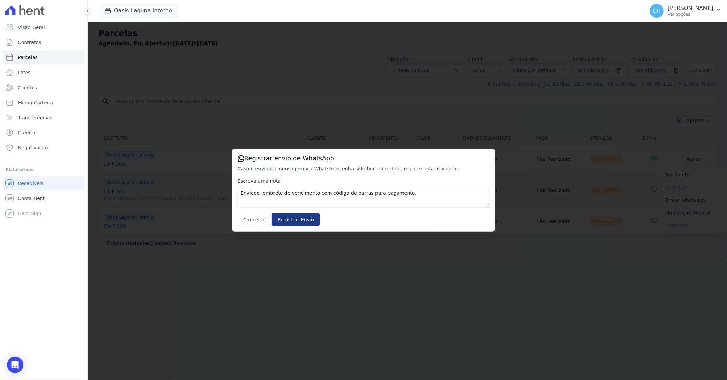
click at [290, 218] on input "Registrar Envio" at bounding box center [296, 219] width 48 height 13
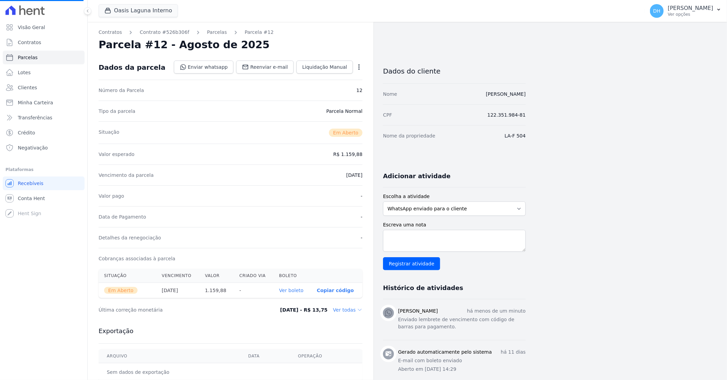
select select
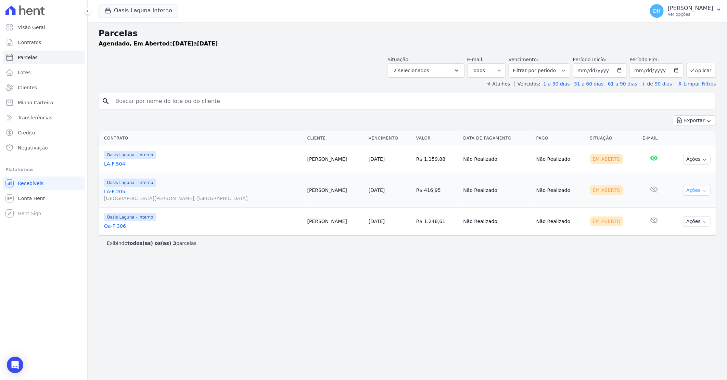
click at [690, 189] on button "Ações" at bounding box center [696, 190] width 27 height 11
click at [683, 234] on link "Enviar whatsapp" at bounding box center [694, 231] width 66 height 13
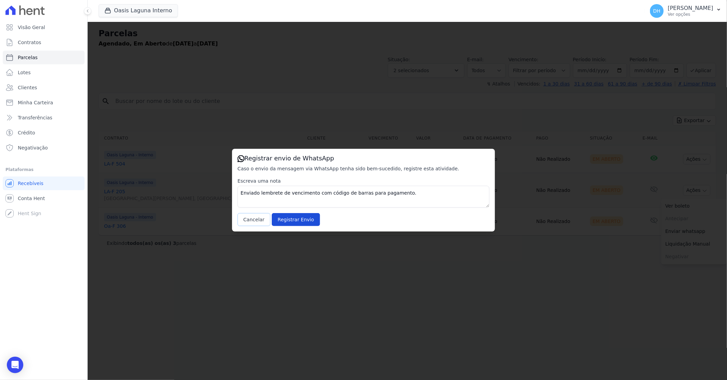
click at [248, 219] on button "Cancelar" at bounding box center [253, 219] width 33 height 13
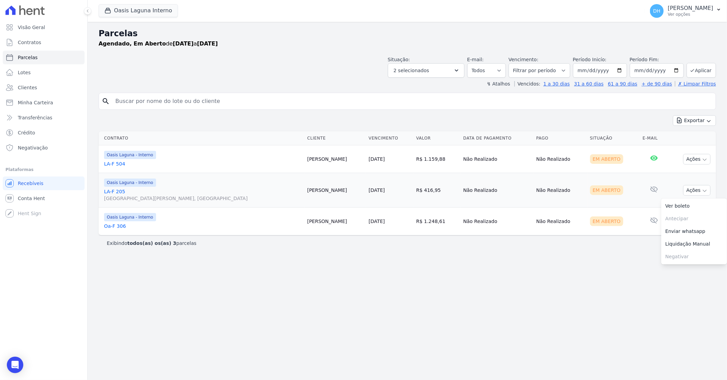
click at [119, 193] on link "LA-F [GEOGRAPHIC_DATA][PERSON_NAME], [GEOGRAPHIC_DATA]" at bounding box center [203, 195] width 198 height 14
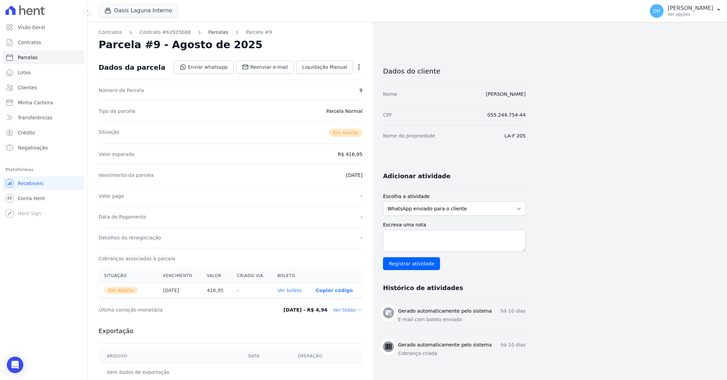
click at [210, 30] on link "Parcelas" at bounding box center [218, 32] width 20 height 7
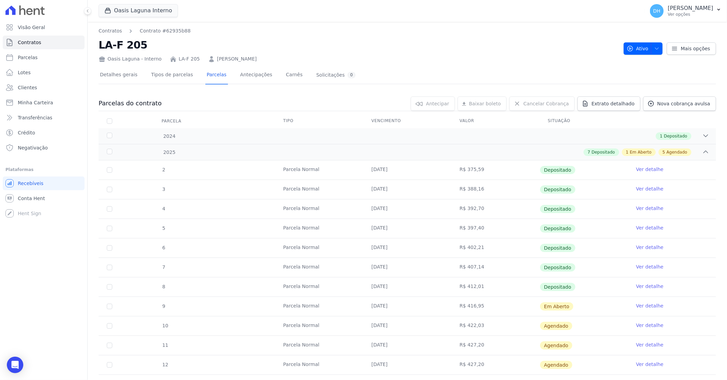
click at [637, 308] on link "Ver detalhe" at bounding box center [649, 306] width 27 height 7
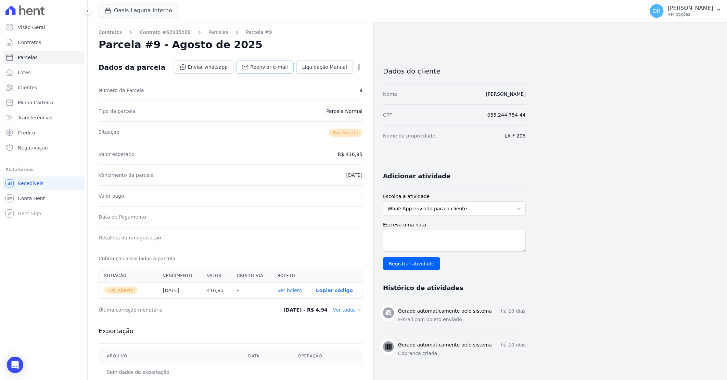
click at [260, 69] on span "Reenviar e-mail" at bounding box center [269, 67] width 38 height 7
select select
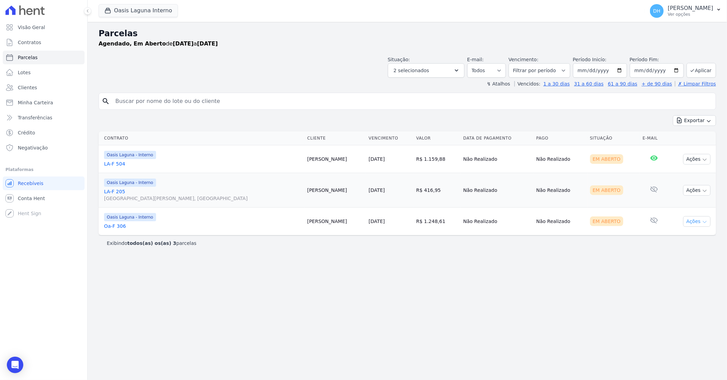
click at [703, 224] on icon "button" at bounding box center [704, 221] width 5 height 5
click at [681, 264] on link "Enviar whatsapp" at bounding box center [694, 262] width 66 height 13
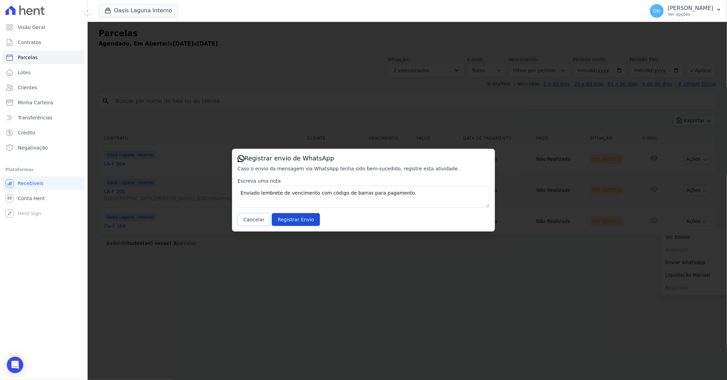
click at [251, 219] on button "Cancelar" at bounding box center [253, 219] width 33 height 13
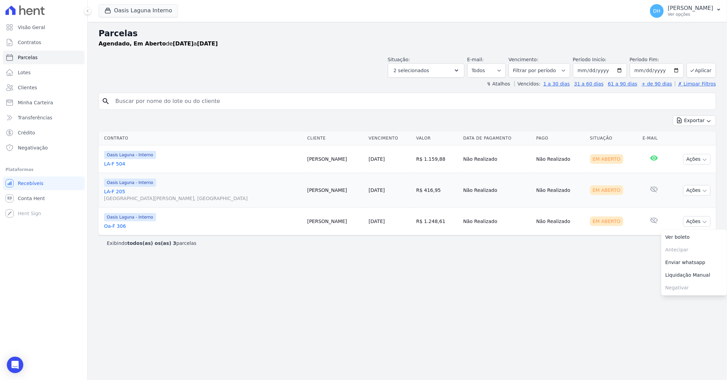
click at [117, 227] on link "Oa-F 306" at bounding box center [203, 226] width 198 height 7
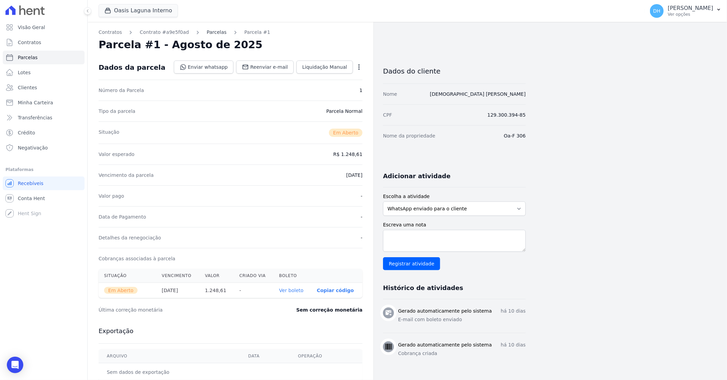
click at [207, 33] on link "Parcelas" at bounding box center [217, 32] width 20 height 7
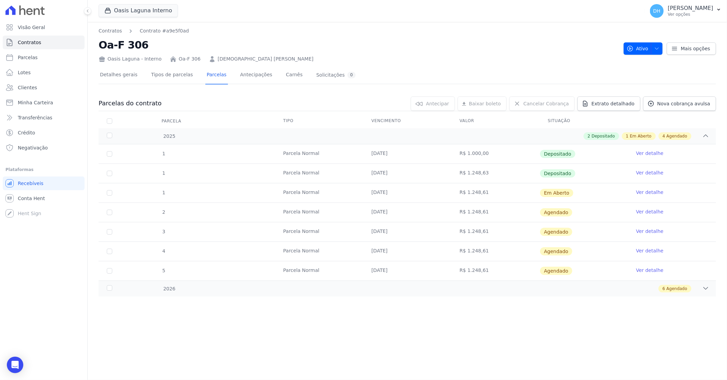
click at [645, 193] on link "Ver detalhe" at bounding box center [649, 192] width 27 height 7
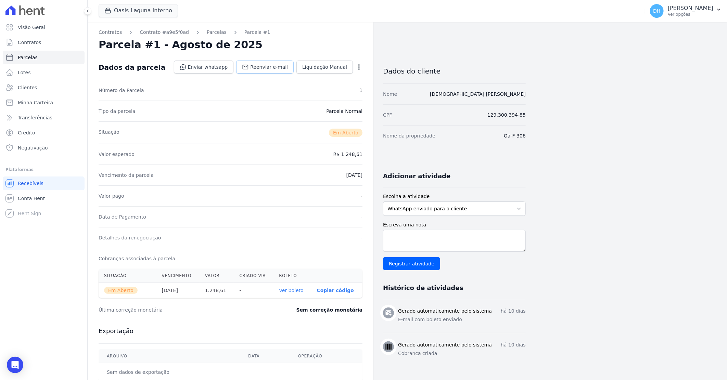
click at [259, 66] on span "Reenviar e-mail" at bounding box center [269, 67] width 38 height 7
select select
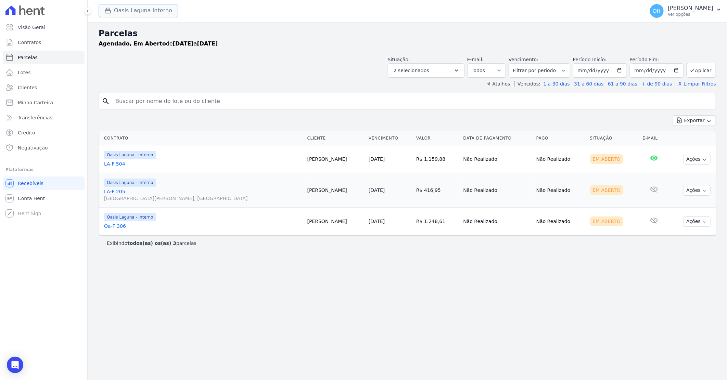
click at [138, 12] on button "Oasis Laguna Interno" at bounding box center [138, 10] width 79 height 13
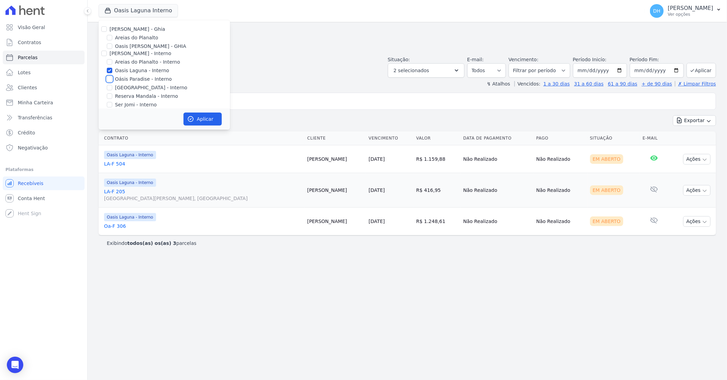
click at [112, 79] on input "Oásis Paradise - Interno" at bounding box center [109, 78] width 5 height 5
checkbox input "true"
click at [110, 72] on input "Oasis Laguna - Interno" at bounding box center [109, 70] width 5 height 5
checkbox input "false"
click at [194, 115] on button "Aplicar" at bounding box center [202, 119] width 38 height 13
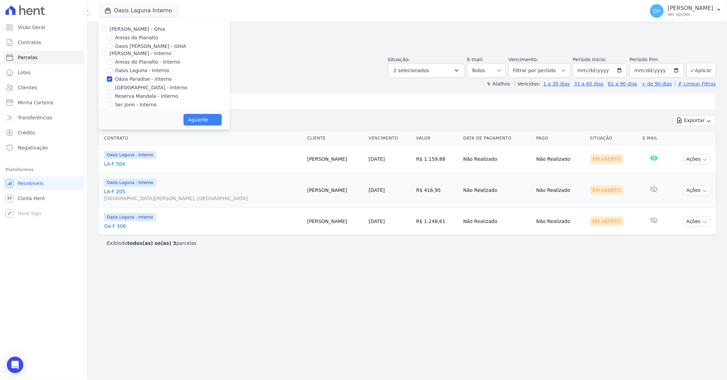
select select
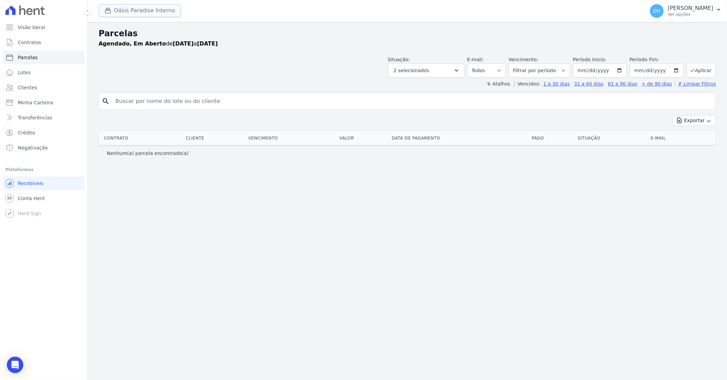
click at [139, 12] on button "Oásis Paradise Interno" at bounding box center [140, 10] width 82 height 13
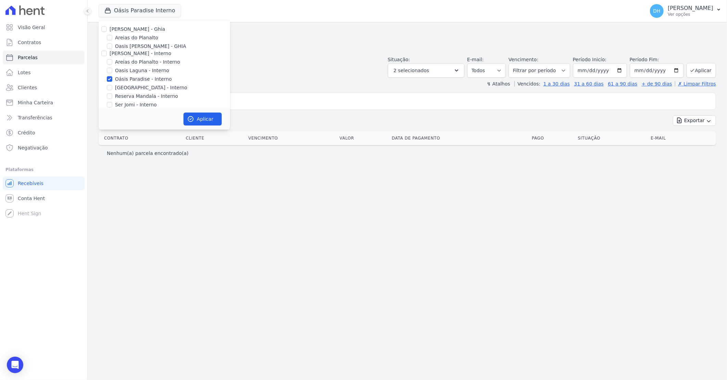
click at [112, 88] on div at bounding box center [109, 87] width 5 height 7
click at [111, 87] on input "[GEOGRAPHIC_DATA] - Interno" at bounding box center [109, 87] width 5 height 5
checkbox input "true"
click at [111, 79] on input "Oásis Paradise - Interno" at bounding box center [109, 78] width 5 height 5
checkbox input "false"
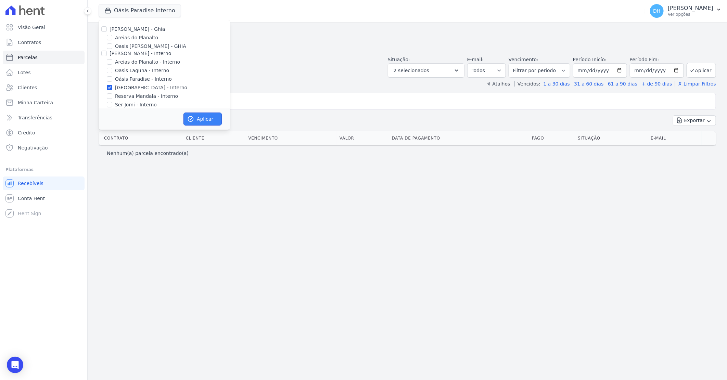
click at [202, 115] on button "Aplicar" at bounding box center [202, 119] width 38 height 13
select select
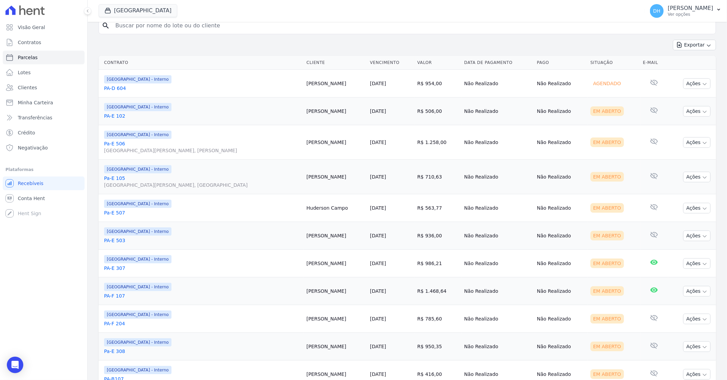
scroll to position [76, 0]
click at [122, 87] on link "PA-D 604" at bounding box center [202, 88] width 197 height 7
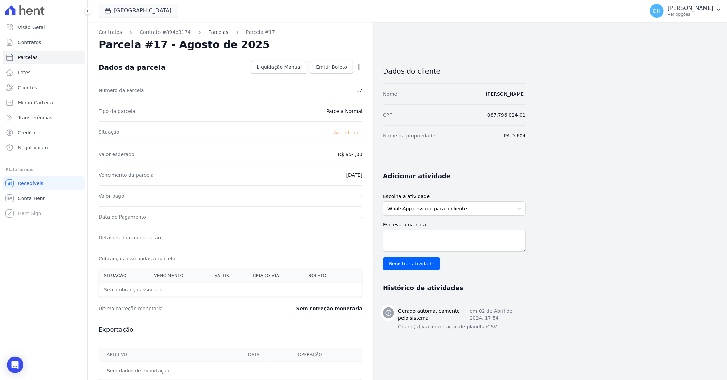
click at [210, 33] on link "Parcelas" at bounding box center [218, 32] width 20 height 7
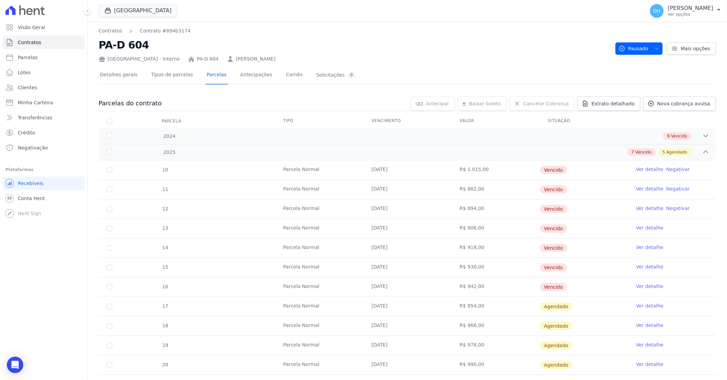
click at [641, 287] on link "Ver detalhe" at bounding box center [649, 286] width 27 height 7
click at [470, 134] on div "9 Vencido" at bounding box center [437, 136] width 543 height 8
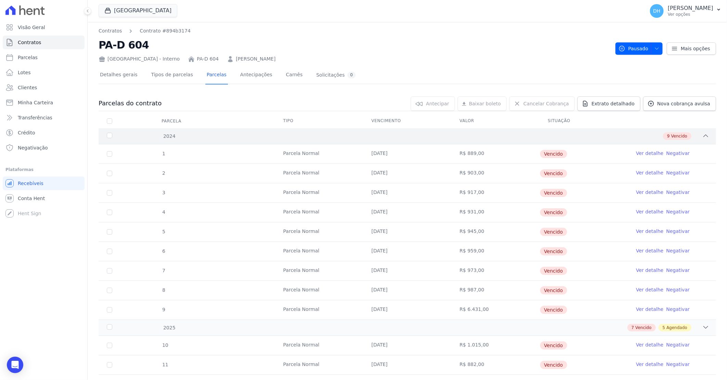
click at [470, 134] on div "9 Vencido" at bounding box center [437, 136] width 543 height 8
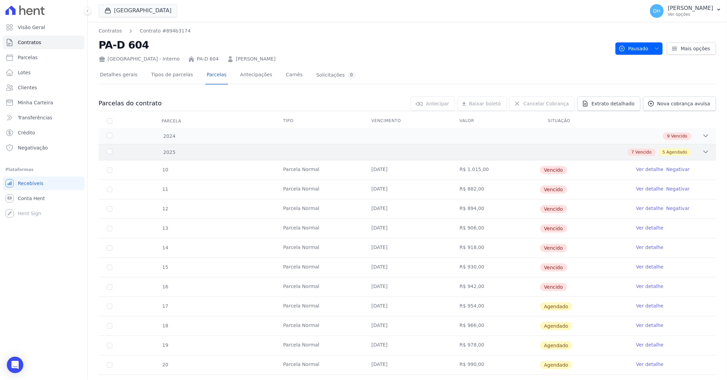
click at [464, 150] on div "7 Vencido 5 Agendado" at bounding box center [437, 153] width 543 height 8
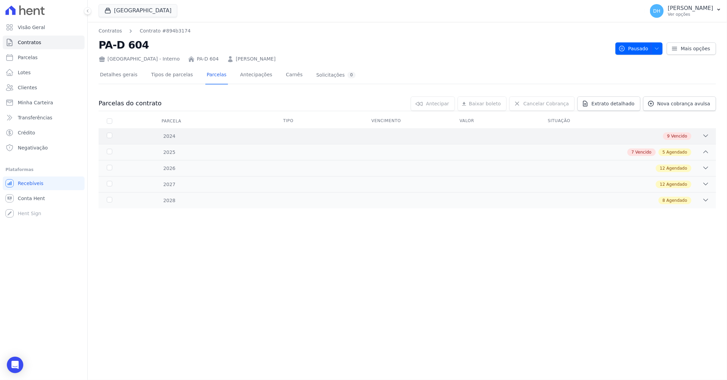
click at [471, 138] on div "9 Vencido" at bounding box center [437, 136] width 543 height 8
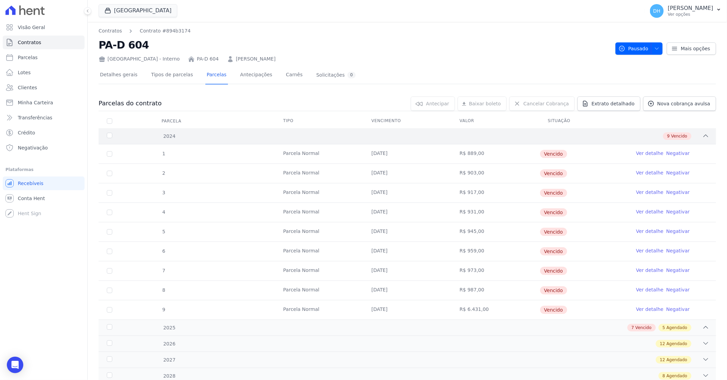
click at [471, 138] on div "9 Vencido" at bounding box center [437, 136] width 543 height 8
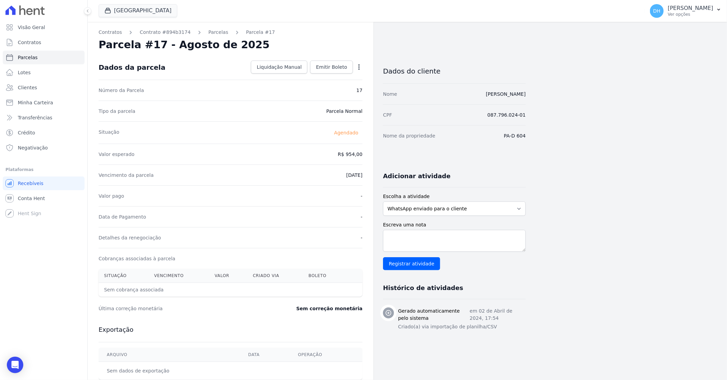
select select
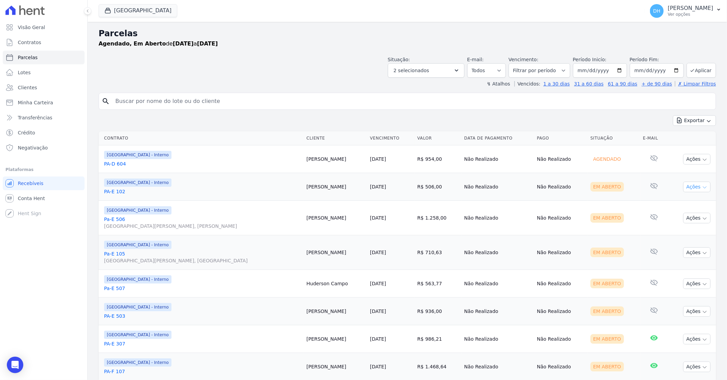
click at [684, 187] on button "Ações" at bounding box center [696, 187] width 27 height 11
click at [666, 229] on link "Enviar whatsapp" at bounding box center [694, 228] width 66 height 13
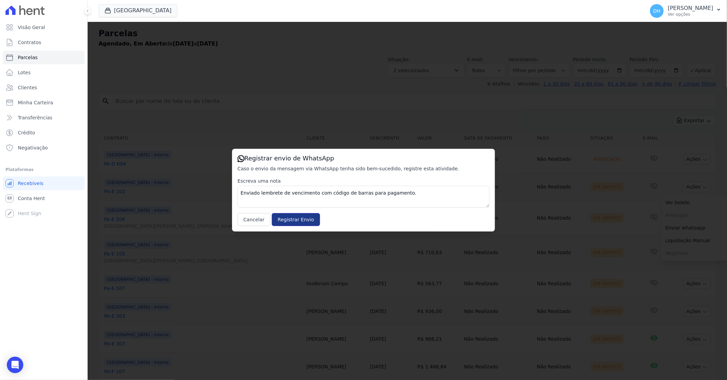
click at [290, 217] on input "Registrar Envio" at bounding box center [296, 219] width 48 height 13
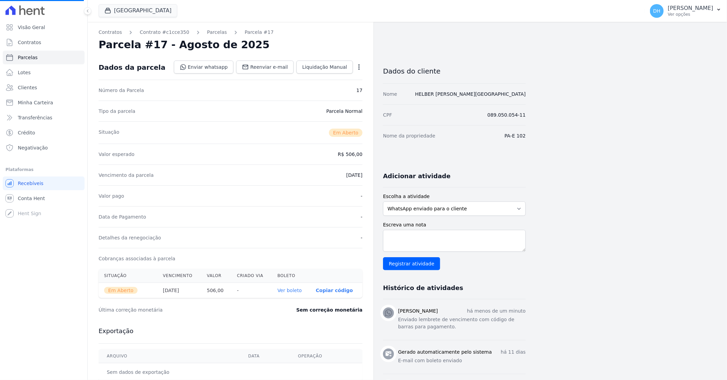
select select
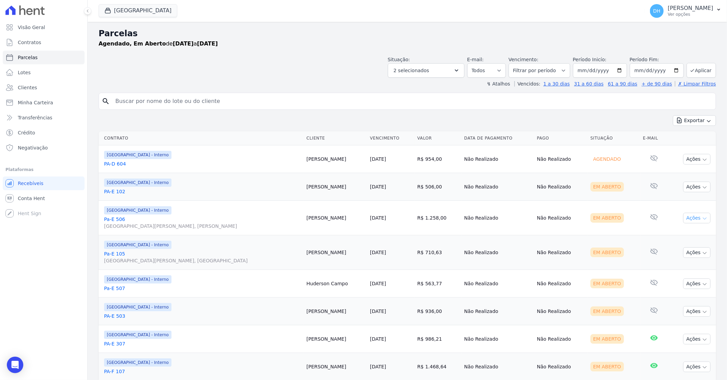
click at [691, 220] on button "Ações" at bounding box center [696, 218] width 27 height 11
click at [668, 259] on link "Enviar whatsapp" at bounding box center [694, 259] width 66 height 13
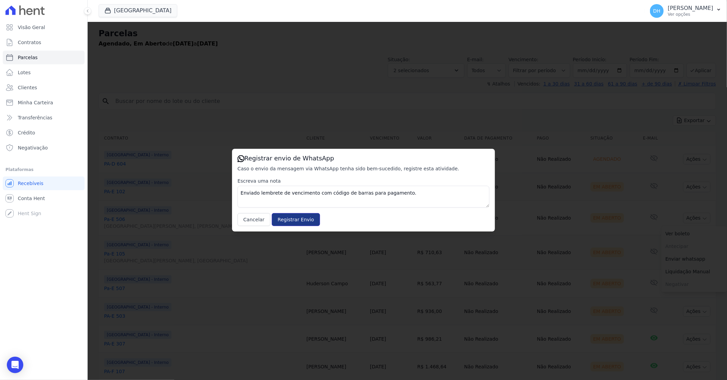
click at [288, 215] on input "Registrar Envio" at bounding box center [296, 219] width 48 height 13
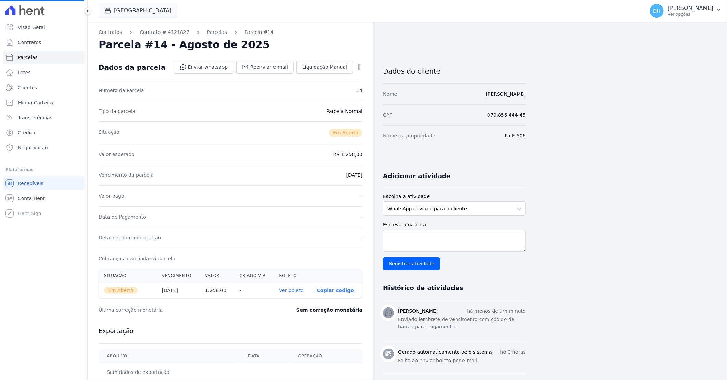
select select
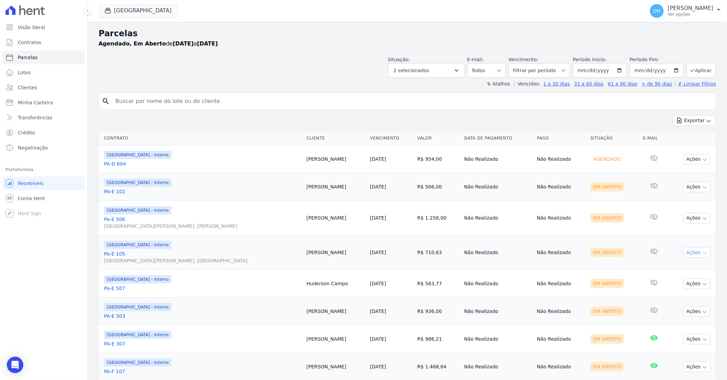
click at [687, 252] on button "Ações" at bounding box center [696, 252] width 27 height 11
click at [673, 292] on link "Enviar whatsapp" at bounding box center [694, 293] width 66 height 13
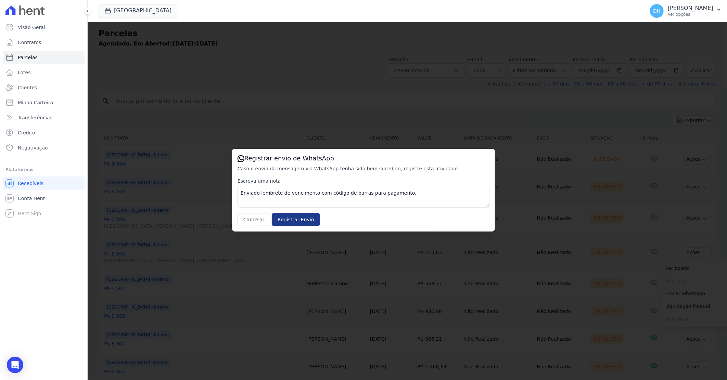
click at [285, 217] on input "Registrar Envio" at bounding box center [296, 219] width 48 height 13
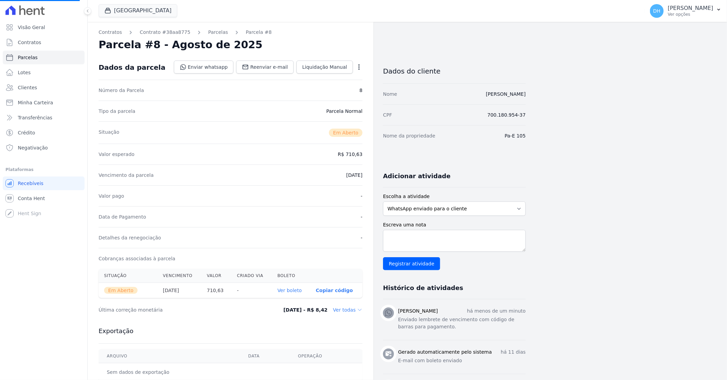
select select
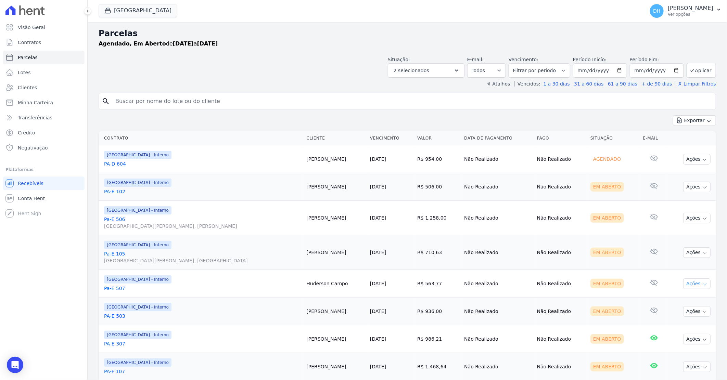
click at [689, 285] on button "Ações" at bounding box center [696, 284] width 27 height 11
click at [672, 323] on link "Enviar whatsapp" at bounding box center [694, 325] width 66 height 13
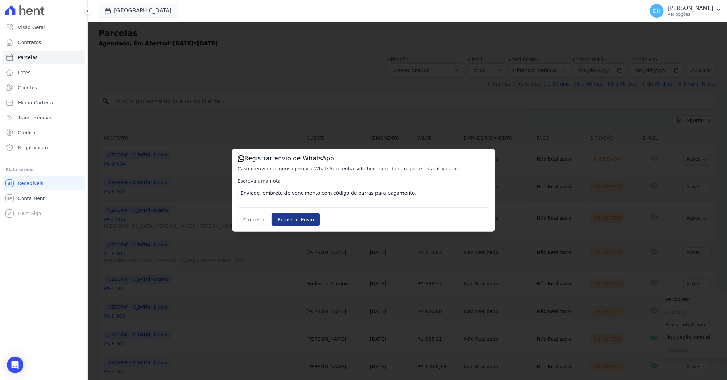
click at [297, 216] on input "Registrar Envio" at bounding box center [296, 219] width 48 height 13
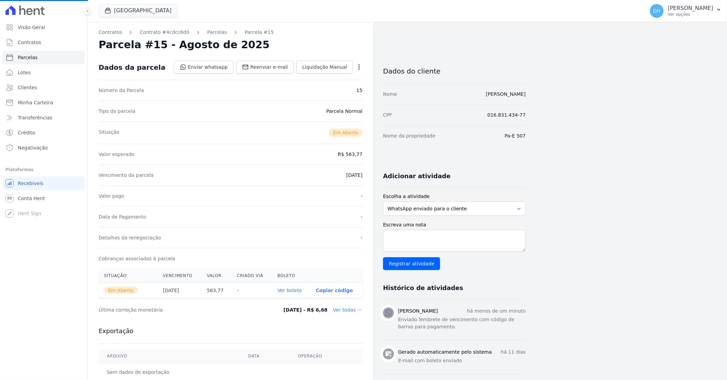
select select
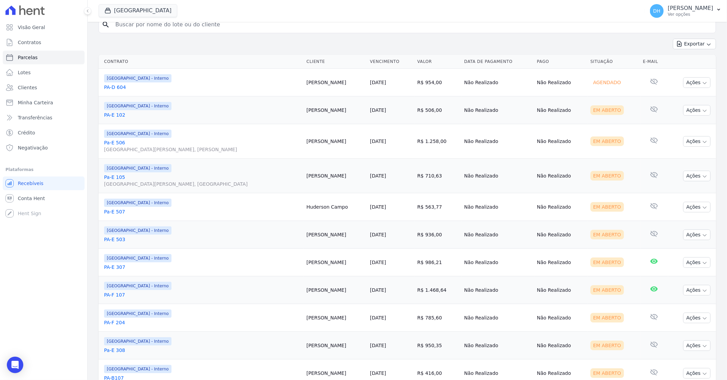
scroll to position [114, 0]
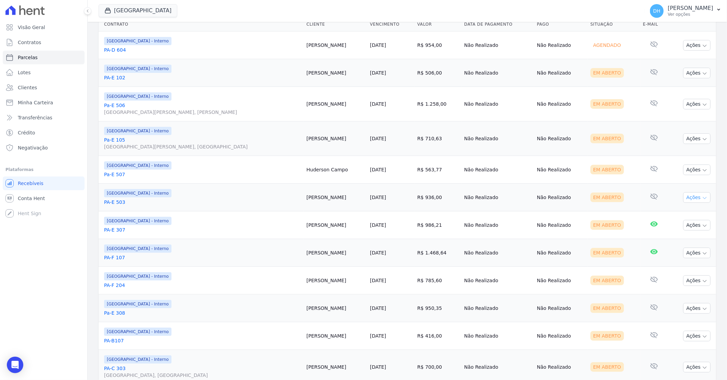
click at [690, 200] on button "Ações" at bounding box center [696, 197] width 27 height 11
click at [673, 237] on link "Enviar whatsapp" at bounding box center [694, 238] width 66 height 13
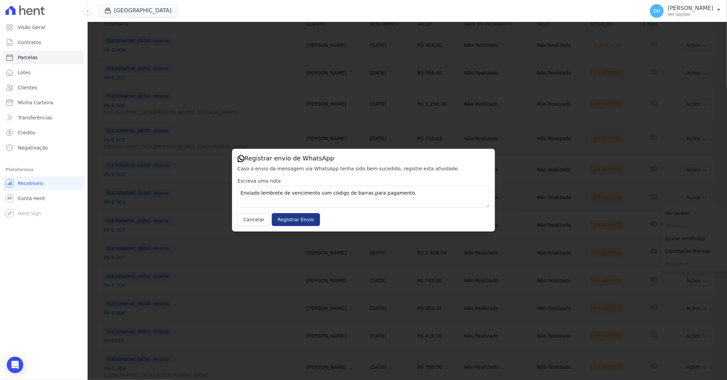
click at [299, 220] on input "Registrar Envio" at bounding box center [296, 219] width 48 height 13
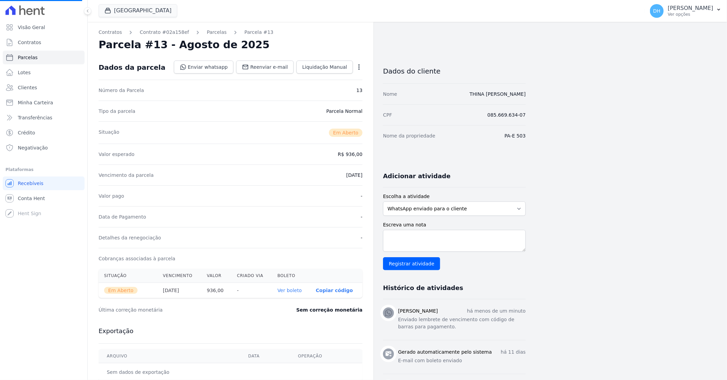
select select
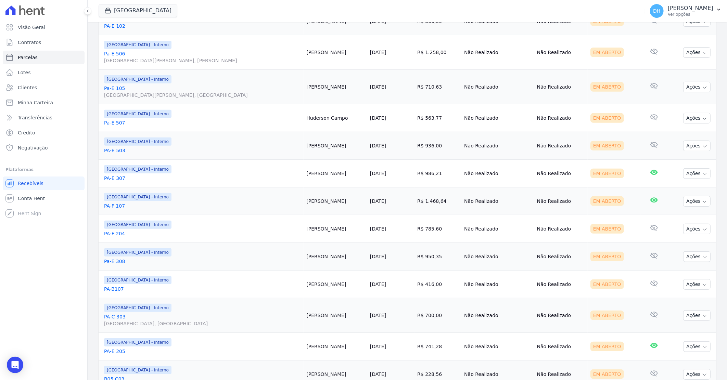
scroll to position [152, 0]
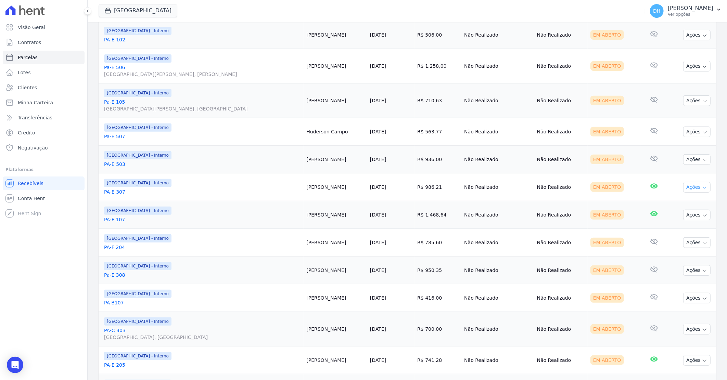
click at [688, 189] on button "Ações" at bounding box center [696, 187] width 27 height 11
click at [673, 228] on link "Enviar whatsapp" at bounding box center [694, 228] width 66 height 13
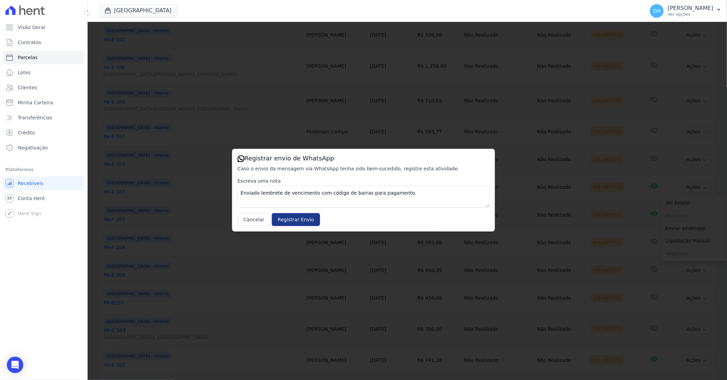
click at [288, 213] on input "Registrar Envio" at bounding box center [296, 219] width 48 height 13
click at [288, 216] on input "Registrar Envio" at bounding box center [296, 219] width 48 height 13
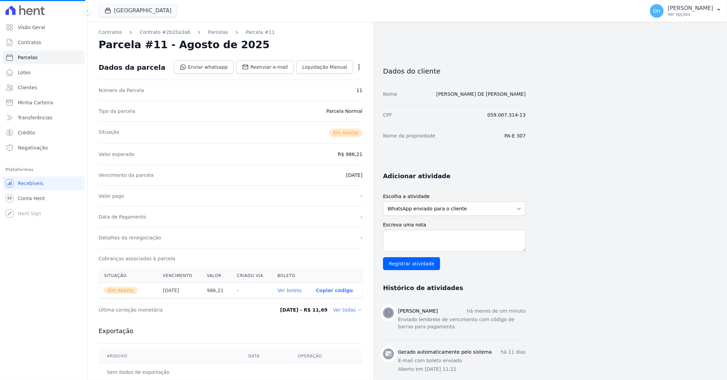
select select
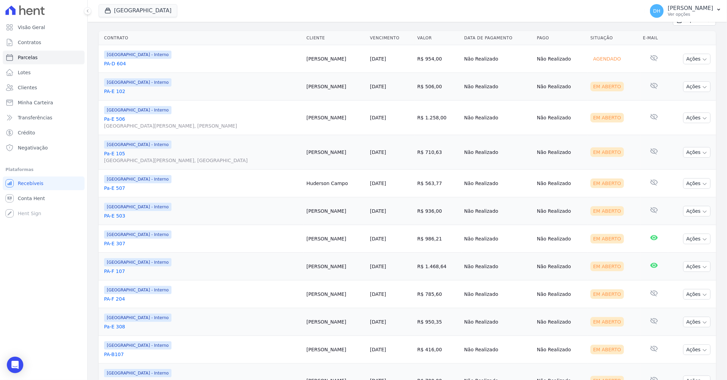
scroll to position [152, 0]
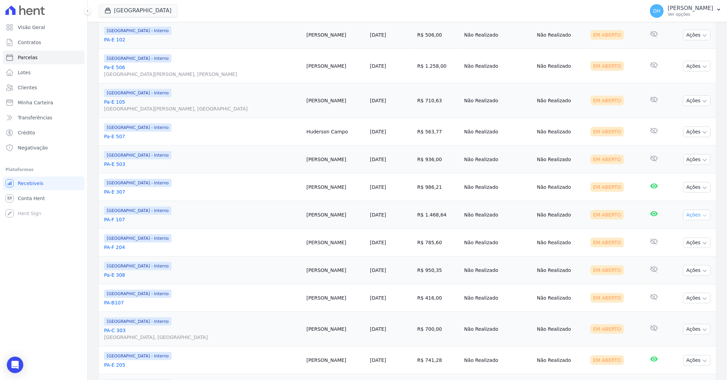
click at [686, 218] on button "Ações" at bounding box center [696, 215] width 27 height 11
click at [677, 258] on link "Enviar whatsapp" at bounding box center [694, 256] width 66 height 13
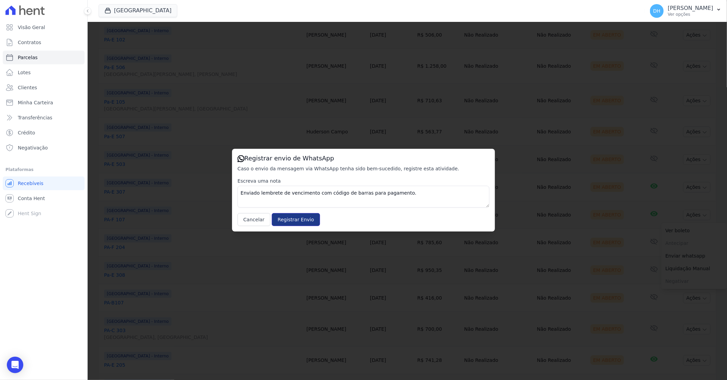
click at [292, 220] on input "Registrar Envio" at bounding box center [296, 219] width 48 height 13
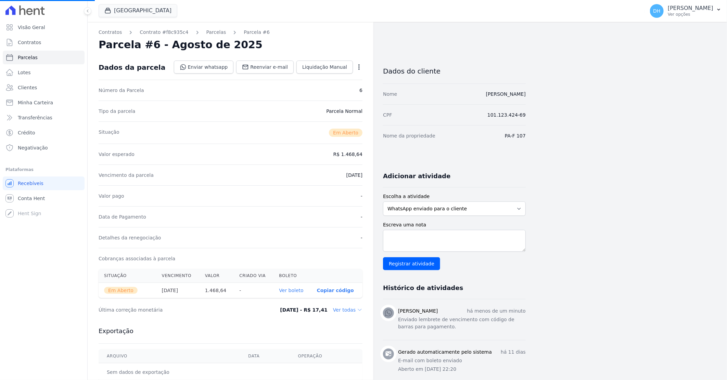
select select
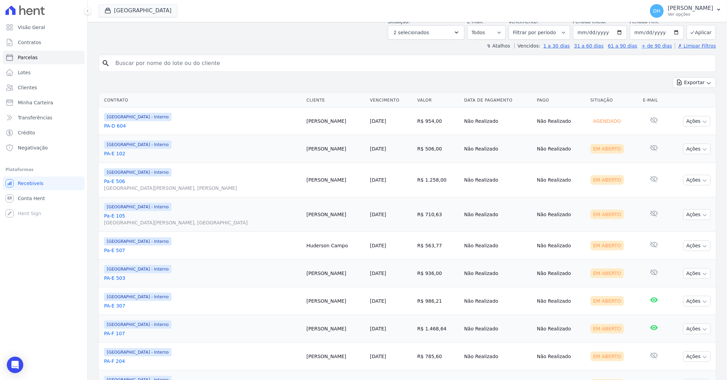
scroll to position [76, 0]
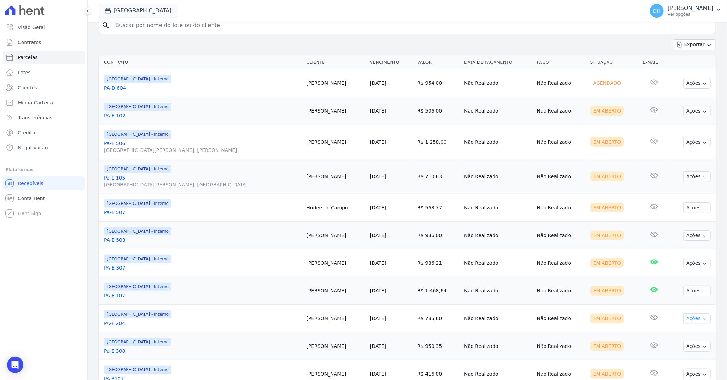
click at [693, 320] on button "Ações" at bounding box center [696, 318] width 27 height 11
click at [680, 361] on link "Enviar whatsapp" at bounding box center [694, 360] width 66 height 13
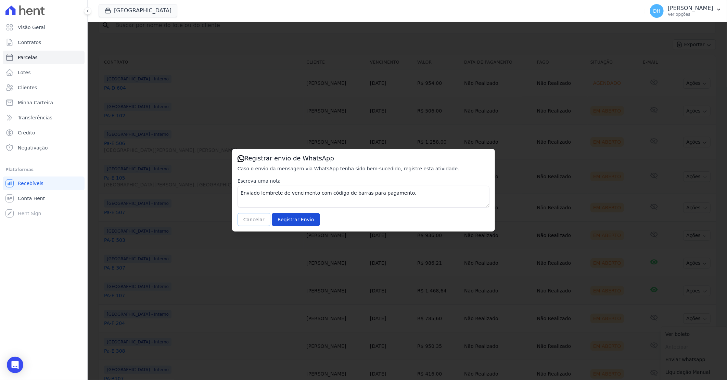
click at [247, 214] on button "Cancelar" at bounding box center [253, 219] width 33 height 13
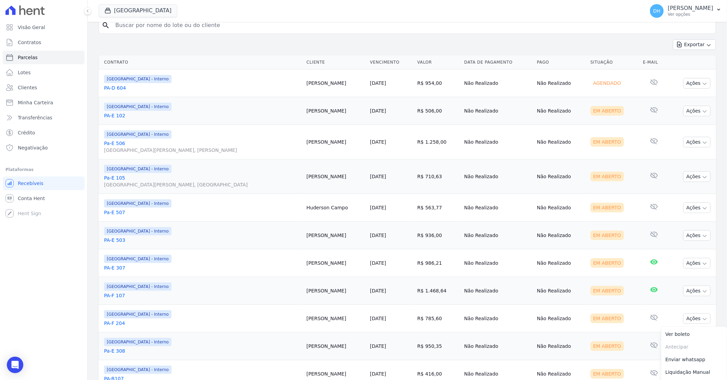
click at [245, 224] on td "[GEOGRAPHIC_DATA] - Interno PA-E 503" at bounding box center [201, 236] width 205 height 28
click at [125, 326] on link "PA-F 204" at bounding box center [202, 323] width 197 height 7
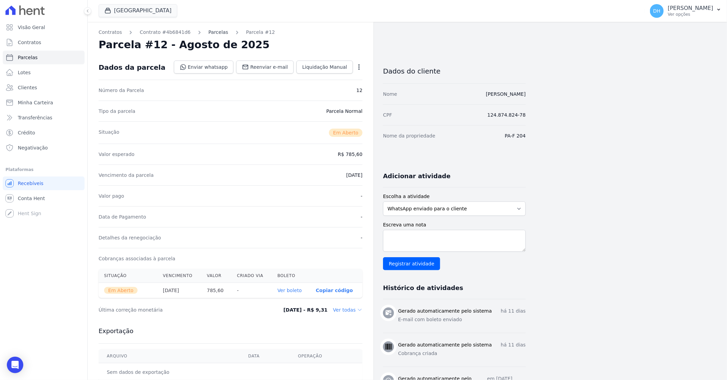
click at [209, 31] on link "Parcelas" at bounding box center [218, 32] width 20 height 7
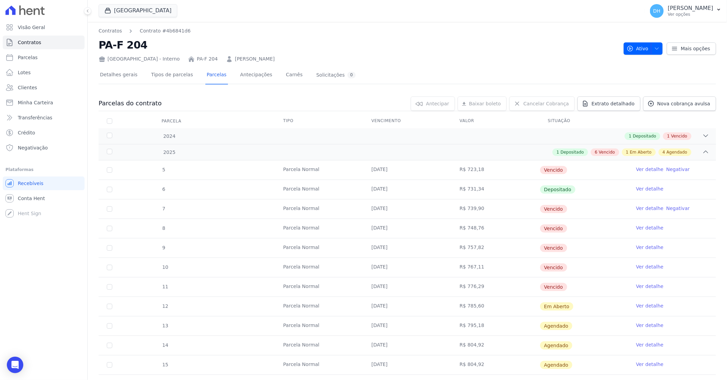
click at [641, 306] on link "Ver detalhe" at bounding box center [649, 306] width 27 height 7
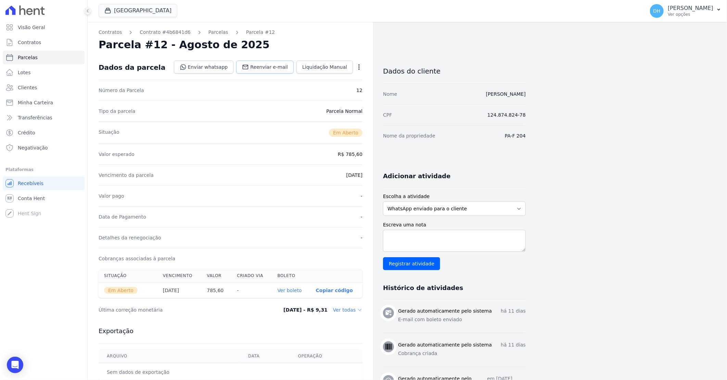
click at [263, 68] on span "Reenviar e-mail" at bounding box center [269, 67] width 38 height 7
select select
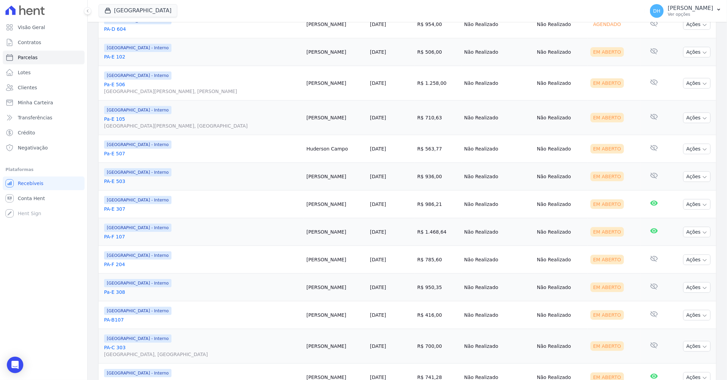
scroll to position [152, 0]
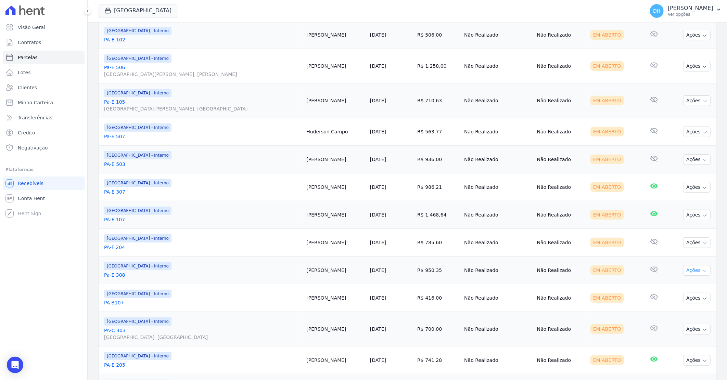
click at [686, 270] on button "Ações" at bounding box center [696, 270] width 27 height 11
click at [622, 286] on td "Em Aberto" at bounding box center [614, 298] width 53 height 28
click at [696, 269] on button "Ações" at bounding box center [696, 270] width 27 height 11
click at [671, 312] on link "Enviar whatsapp" at bounding box center [694, 311] width 66 height 13
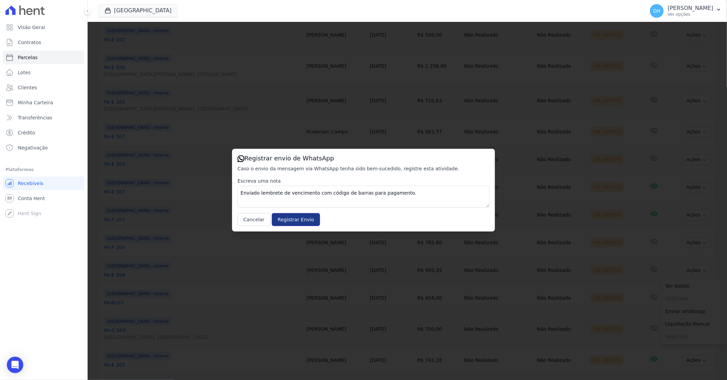
click at [303, 219] on input "Registrar Envio" at bounding box center [296, 219] width 48 height 13
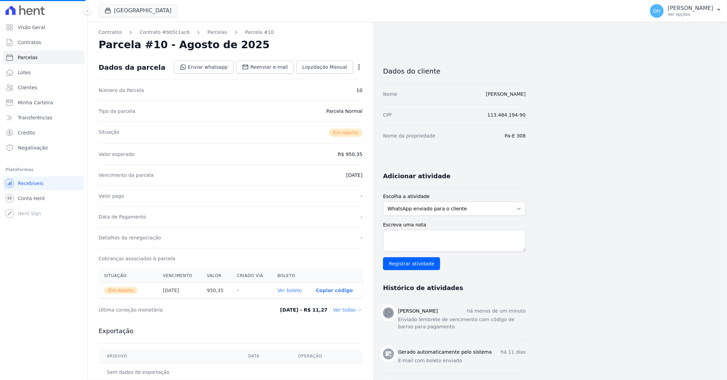
select select
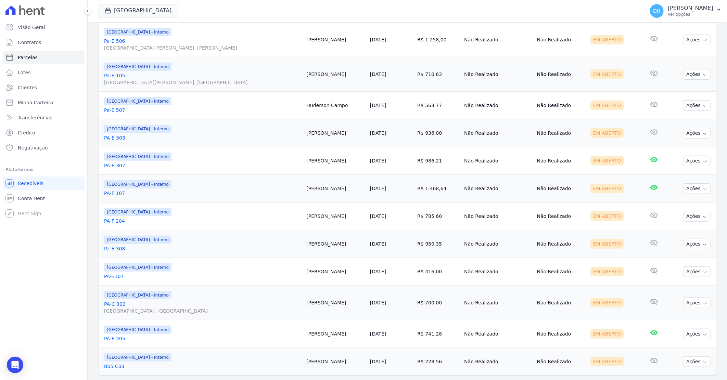
scroll to position [195, 0]
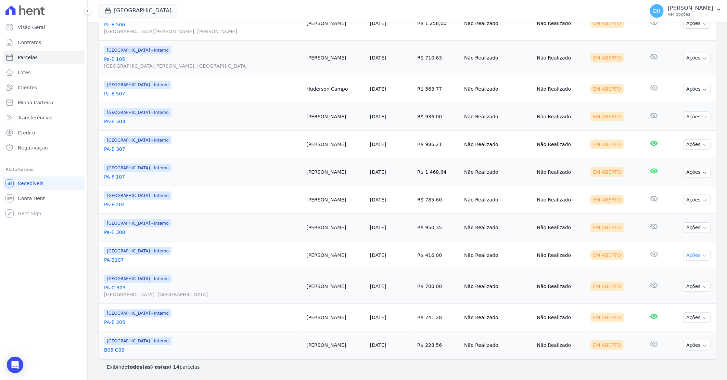
click at [683, 255] on button "Ações" at bounding box center [696, 255] width 27 height 11
click at [670, 293] on link "Enviar whatsapp" at bounding box center [694, 296] width 66 height 13
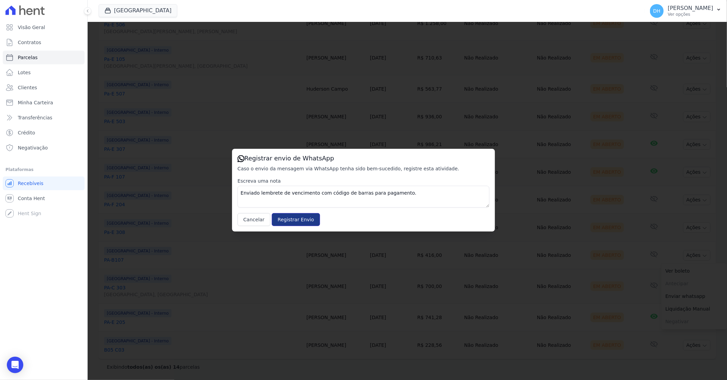
click at [293, 219] on input "Registrar Envio" at bounding box center [296, 219] width 48 height 13
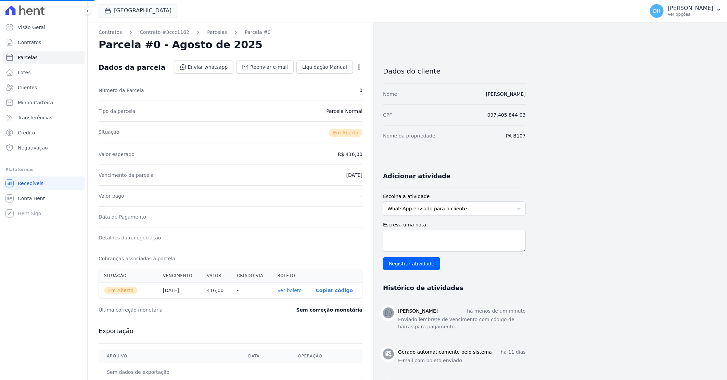
select select
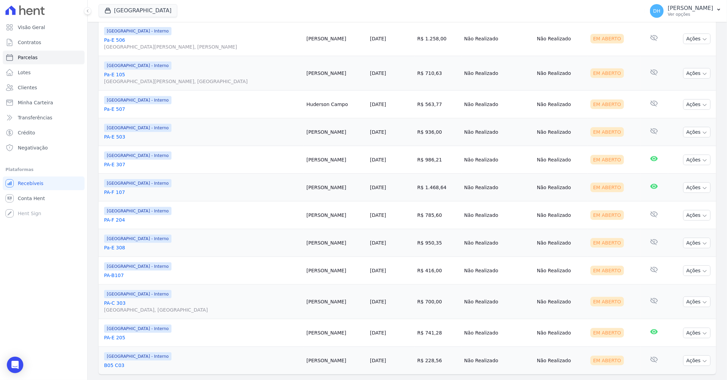
scroll to position [190, 0]
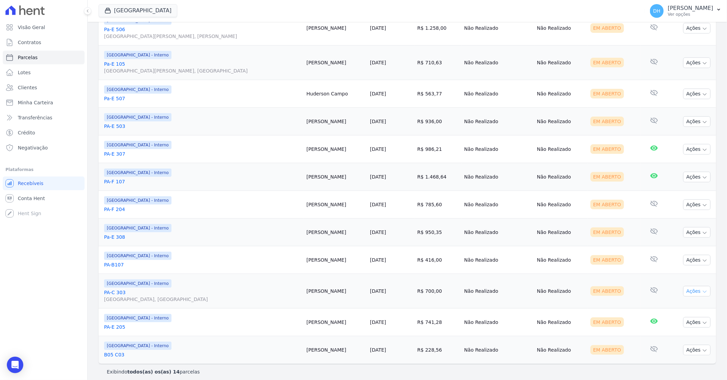
click at [685, 290] on button "Ações" at bounding box center [696, 291] width 27 height 11
click at [666, 334] on link "Enviar whatsapp" at bounding box center [694, 332] width 66 height 13
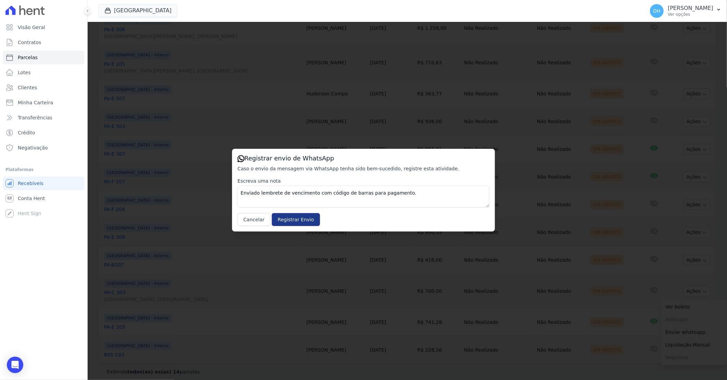
click at [298, 218] on input "Registrar Envio" at bounding box center [296, 219] width 48 height 13
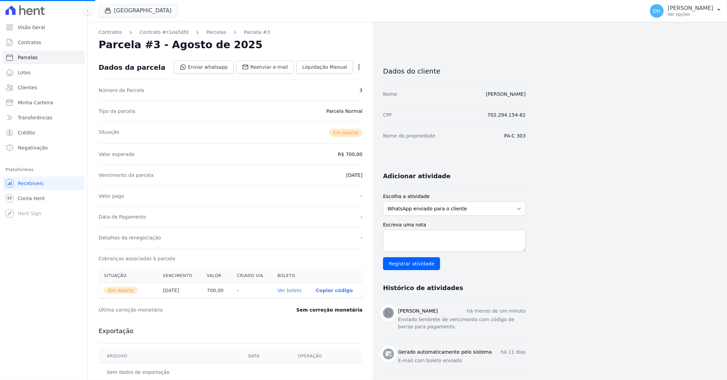
select select
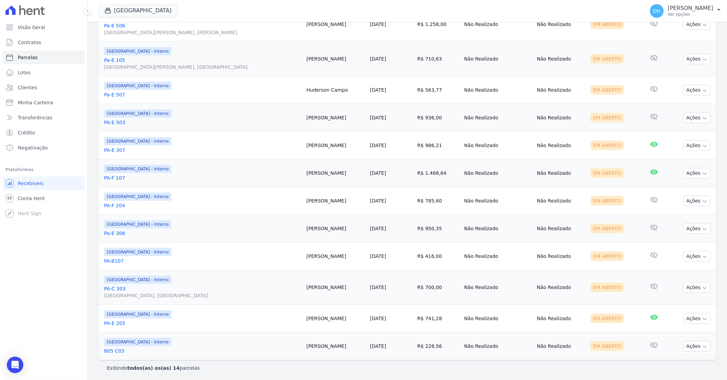
scroll to position [195, 0]
click at [694, 346] on button "Ações" at bounding box center [696, 345] width 27 height 11
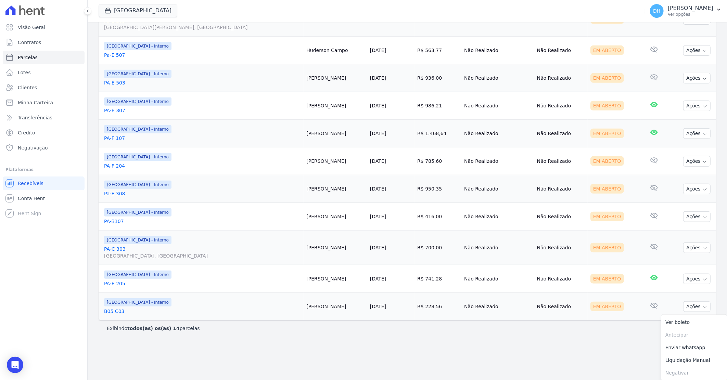
scroll to position [234, 0]
click at [671, 345] on link "Enviar whatsapp" at bounding box center [694, 347] width 66 height 13
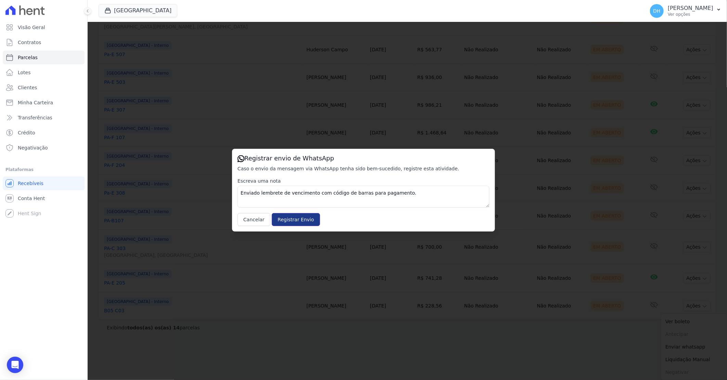
click at [286, 220] on input "Registrar Envio" at bounding box center [296, 219] width 48 height 13
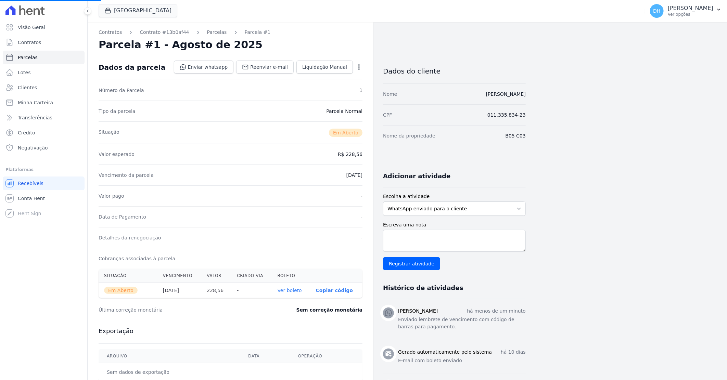
select select
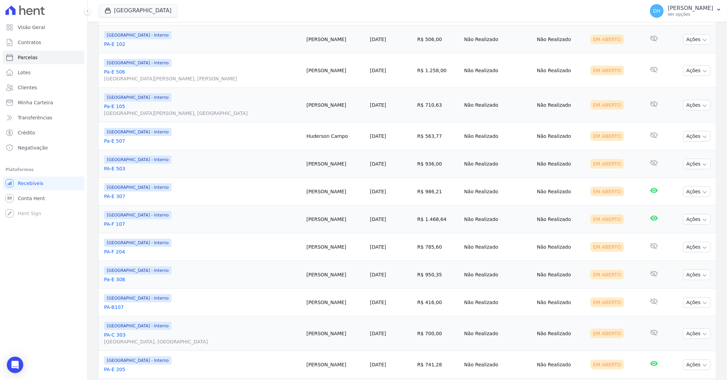
scroll to position [195, 0]
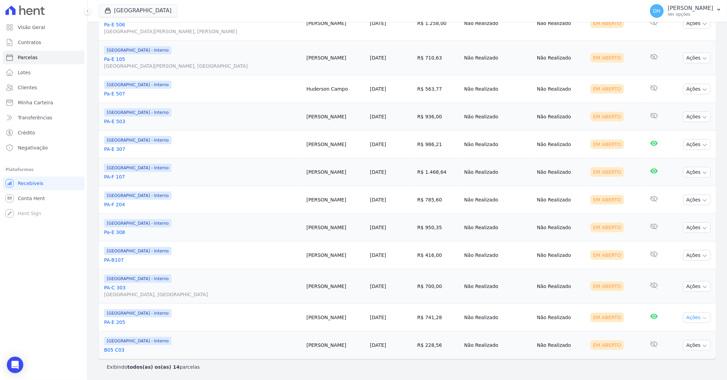
click at [684, 316] on button "Ações" at bounding box center [696, 317] width 27 height 11
click at [683, 357] on link "Enviar whatsapp" at bounding box center [694, 358] width 66 height 13
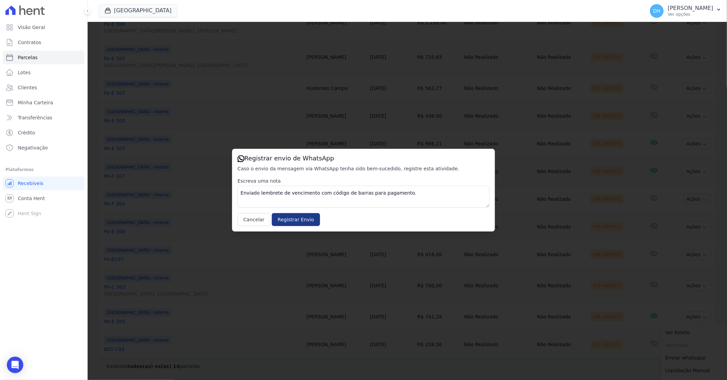
click at [293, 222] on input "Registrar Envio" at bounding box center [296, 219] width 48 height 13
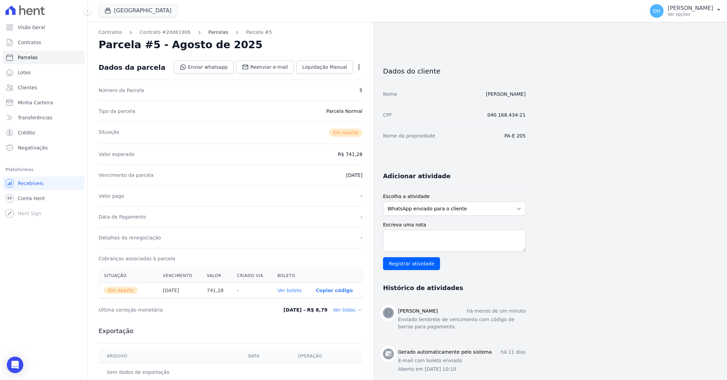
click at [210, 33] on link "Parcelas" at bounding box center [218, 32] width 20 height 7
select select
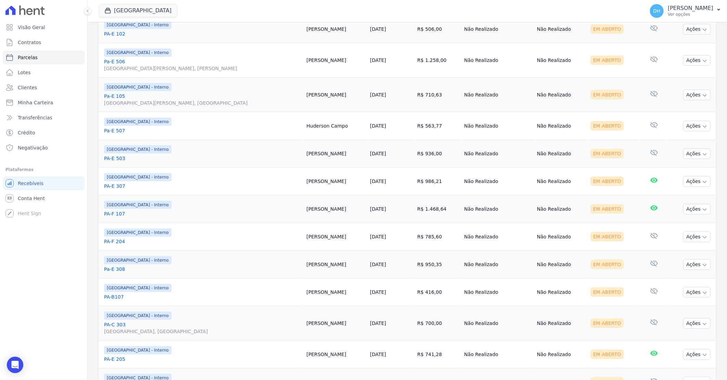
scroll to position [195, 0]
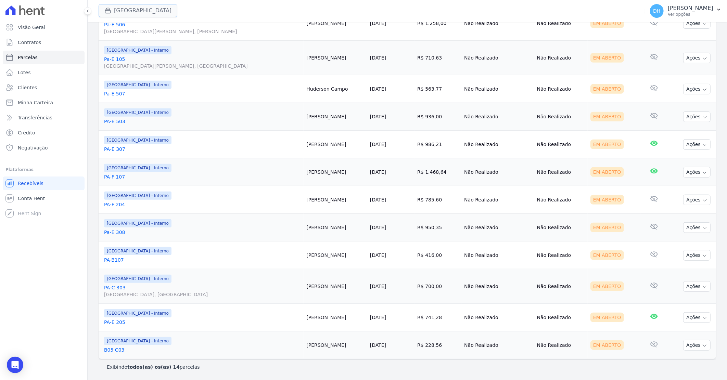
click at [146, 11] on button "[GEOGRAPHIC_DATA]" at bounding box center [138, 10] width 79 height 13
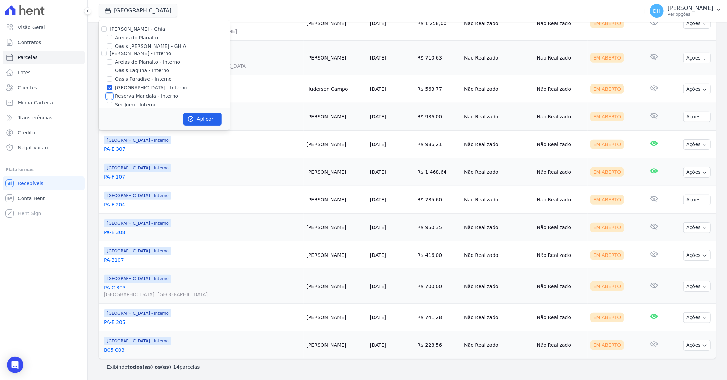
click at [110, 97] on input "Reserva Mandala - Interno" at bounding box center [109, 95] width 5 height 5
checkbox input "true"
click at [110, 88] on input "[GEOGRAPHIC_DATA] - Interno" at bounding box center [109, 87] width 5 height 5
checkbox input "false"
click at [205, 115] on button "Aplicar" at bounding box center [202, 119] width 38 height 13
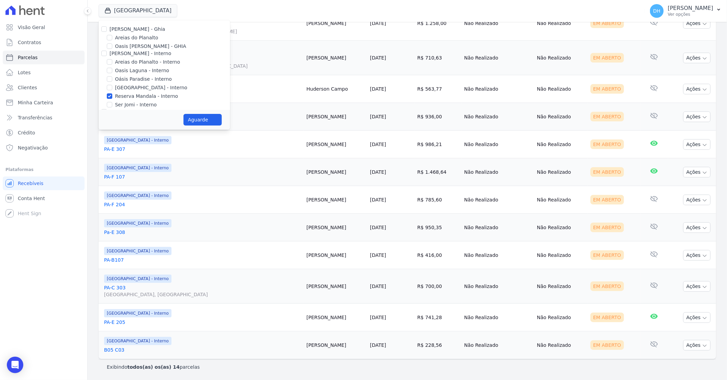
select select
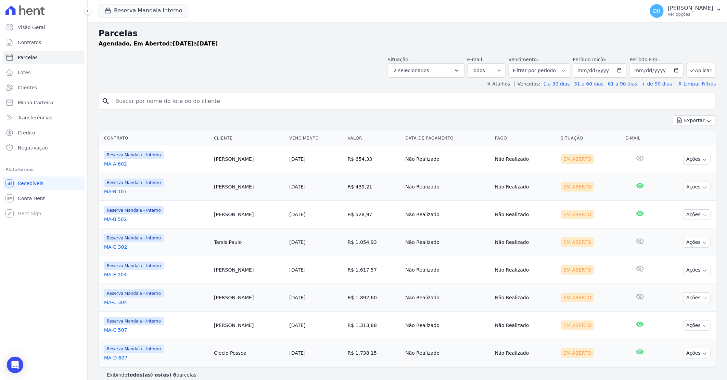
scroll to position [8, 0]
